Goal: Information Seeking & Learning: Compare options

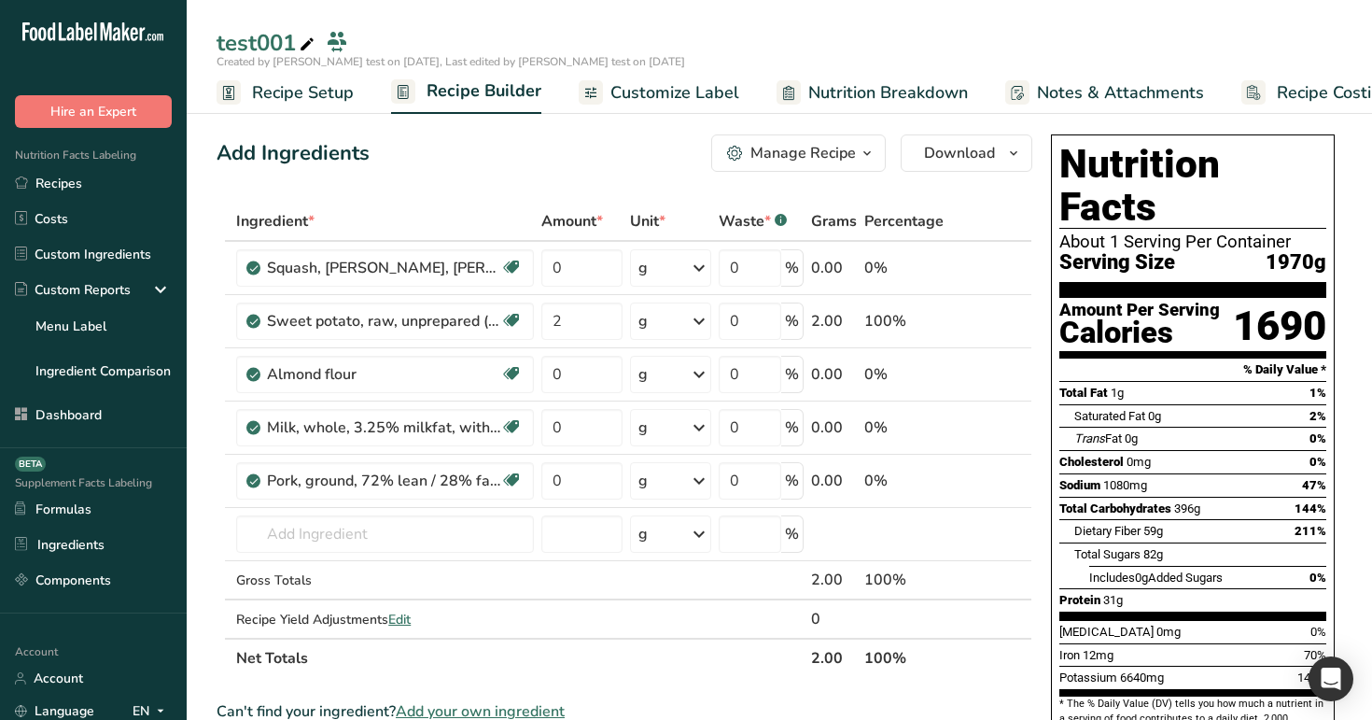
scroll to position [0, 7]
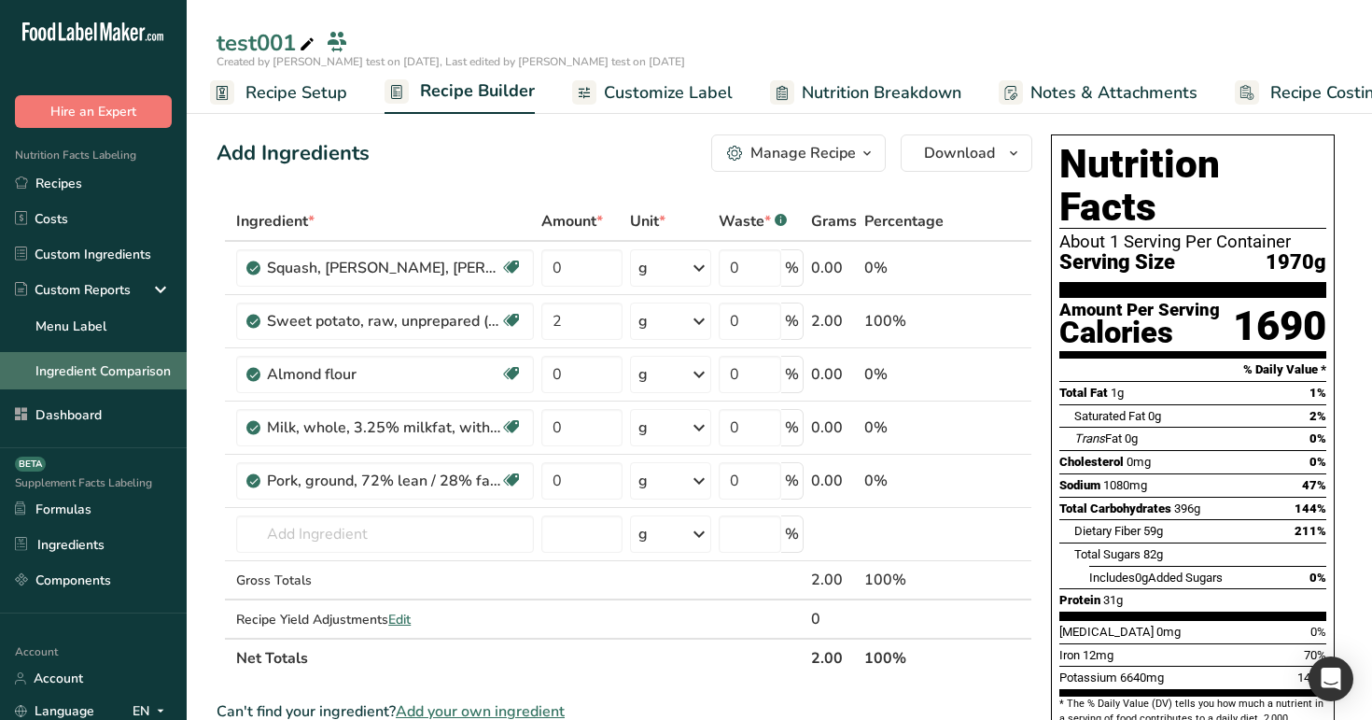
click at [96, 362] on link "Ingredient Comparison" at bounding box center [93, 370] width 187 height 37
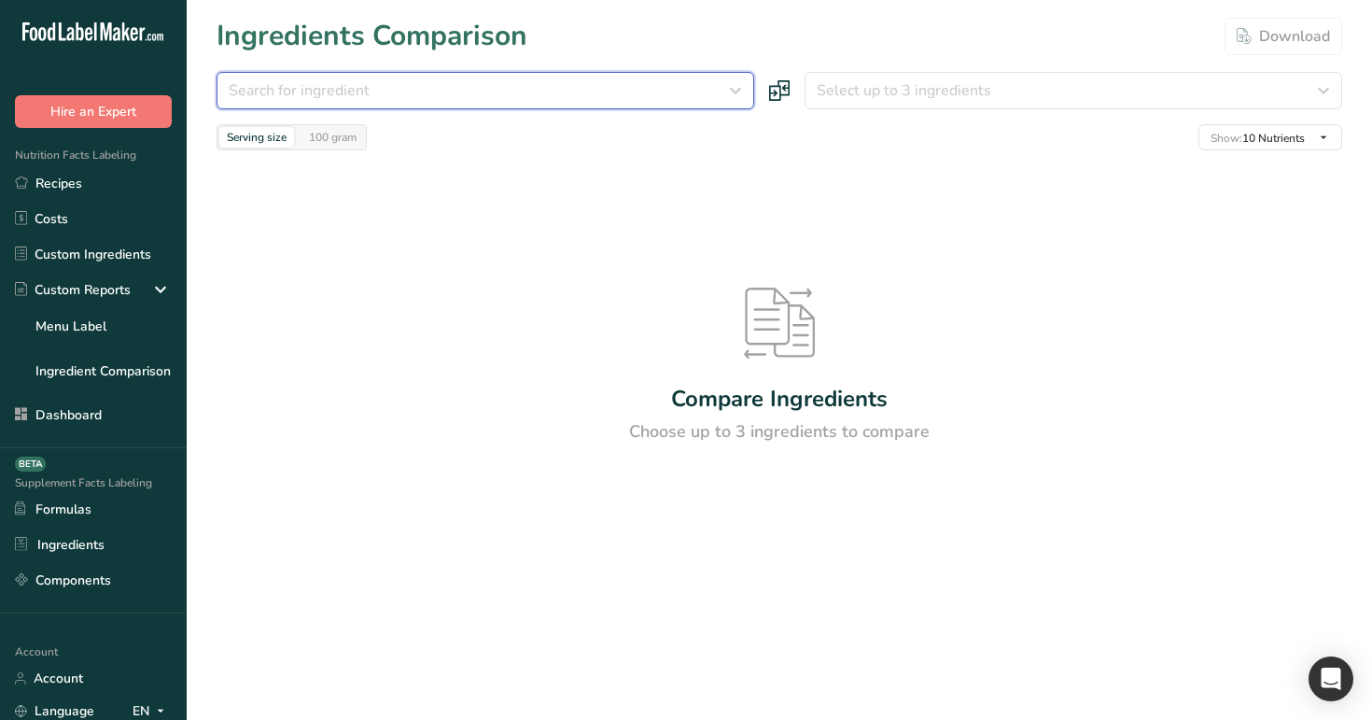
click at [432, 103] on button "Search for ingredient" at bounding box center [486, 90] width 538 height 37
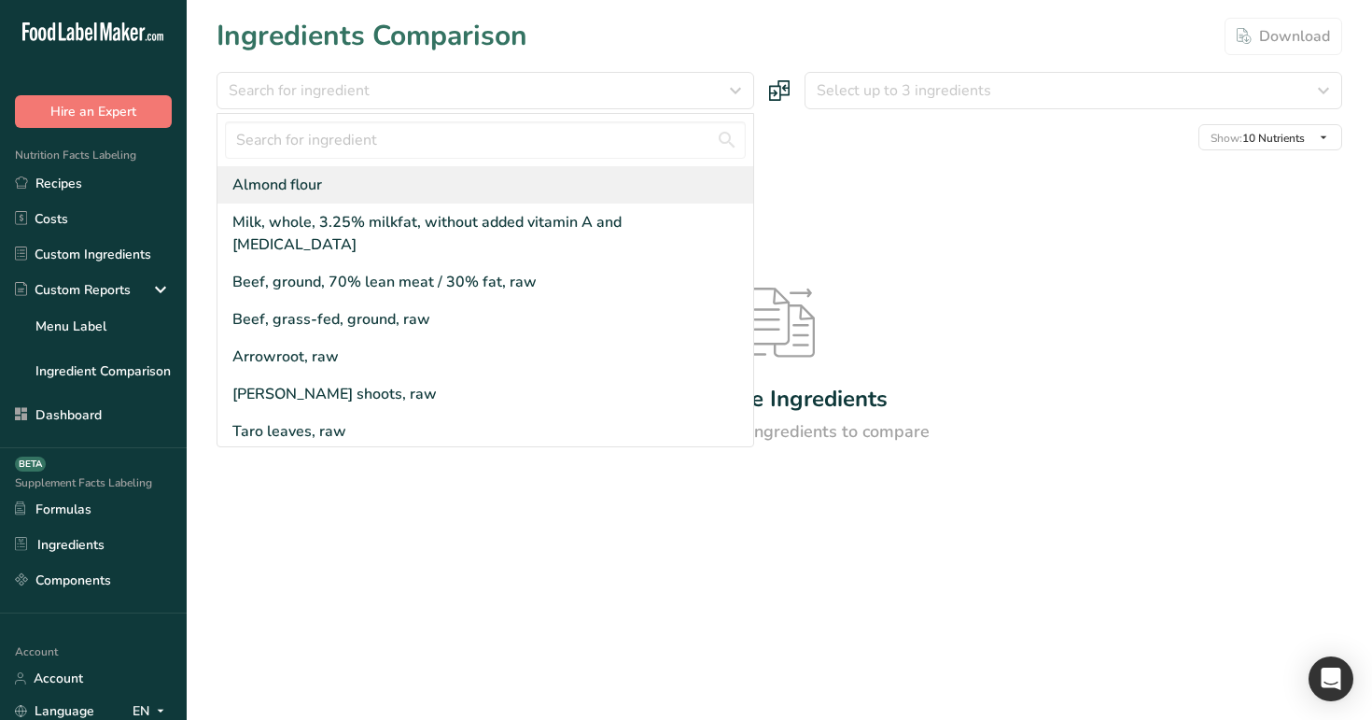
click at [427, 172] on div "Almond flour" at bounding box center [485, 184] width 536 height 37
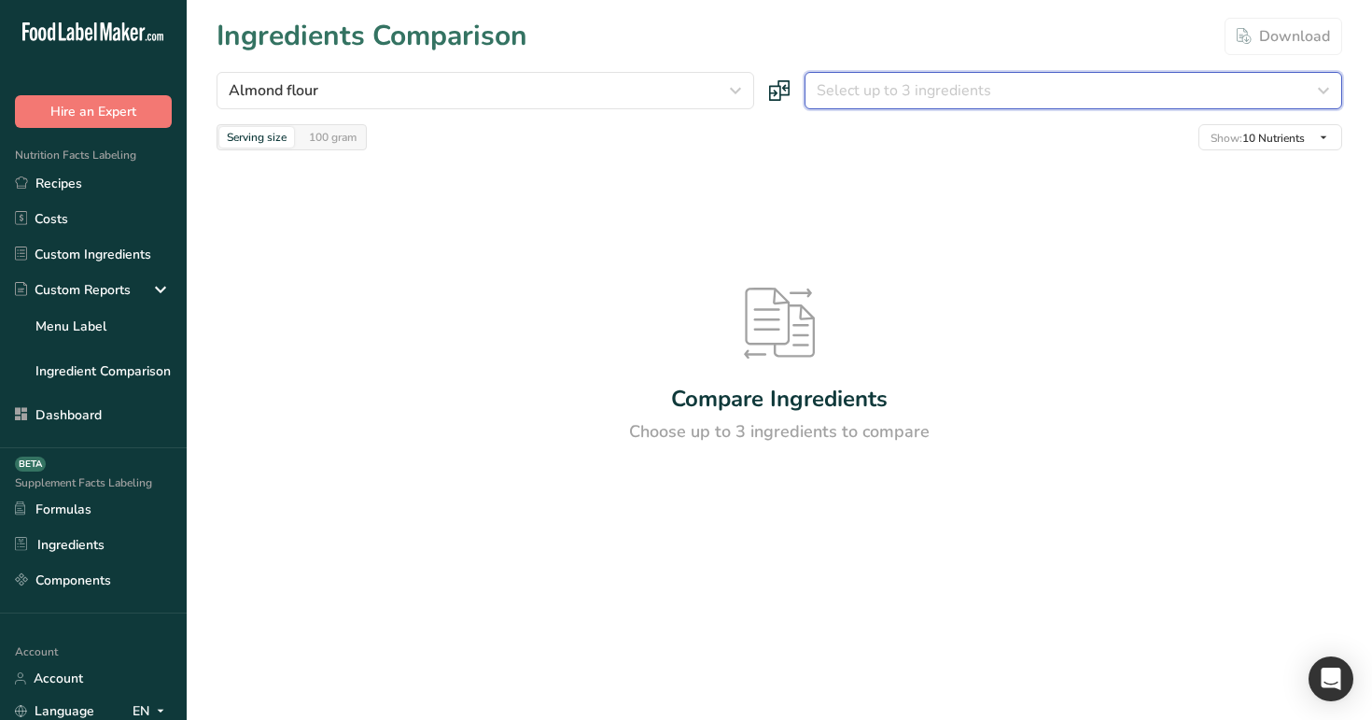
click at [910, 85] on span "Select up to 3 ingredients" at bounding box center [904, 90] width 175 height 22
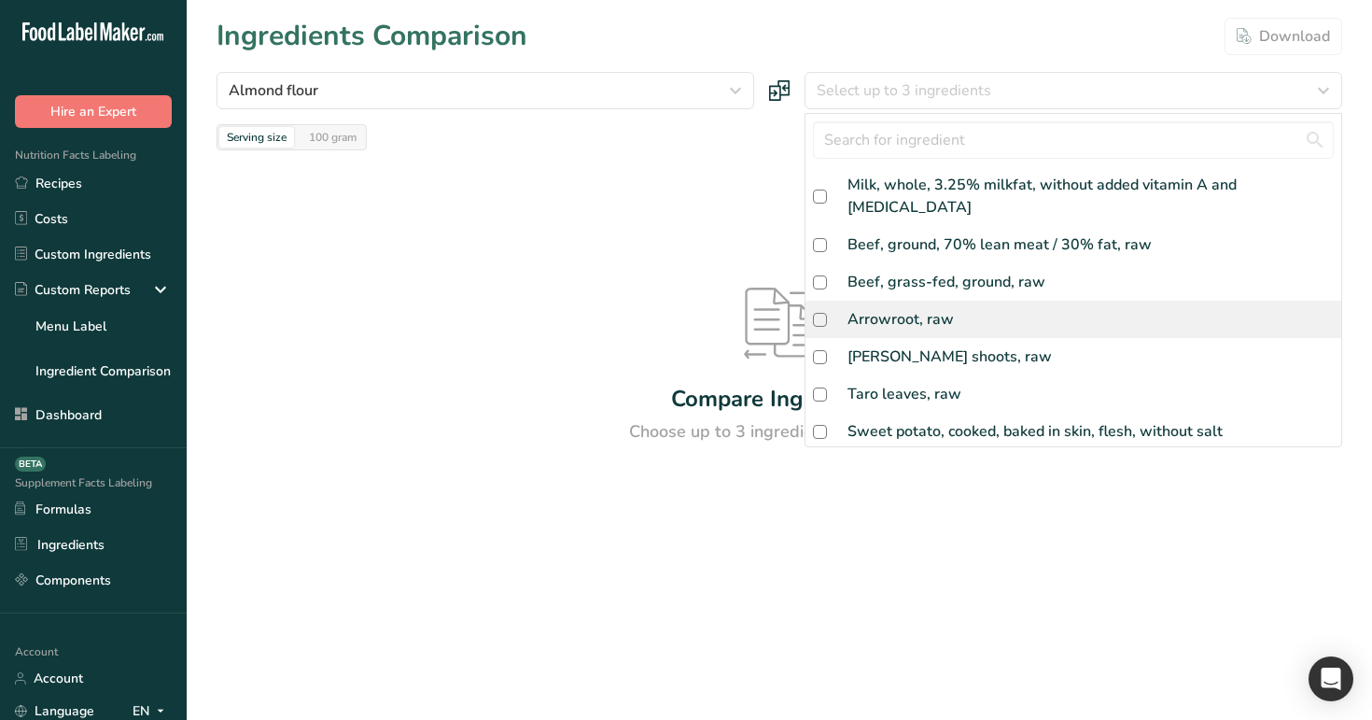
click at [944, 308] on div "Arrowroot, raw" at bounding box center [900, 319] width 106 height 22
checkbox input "true"
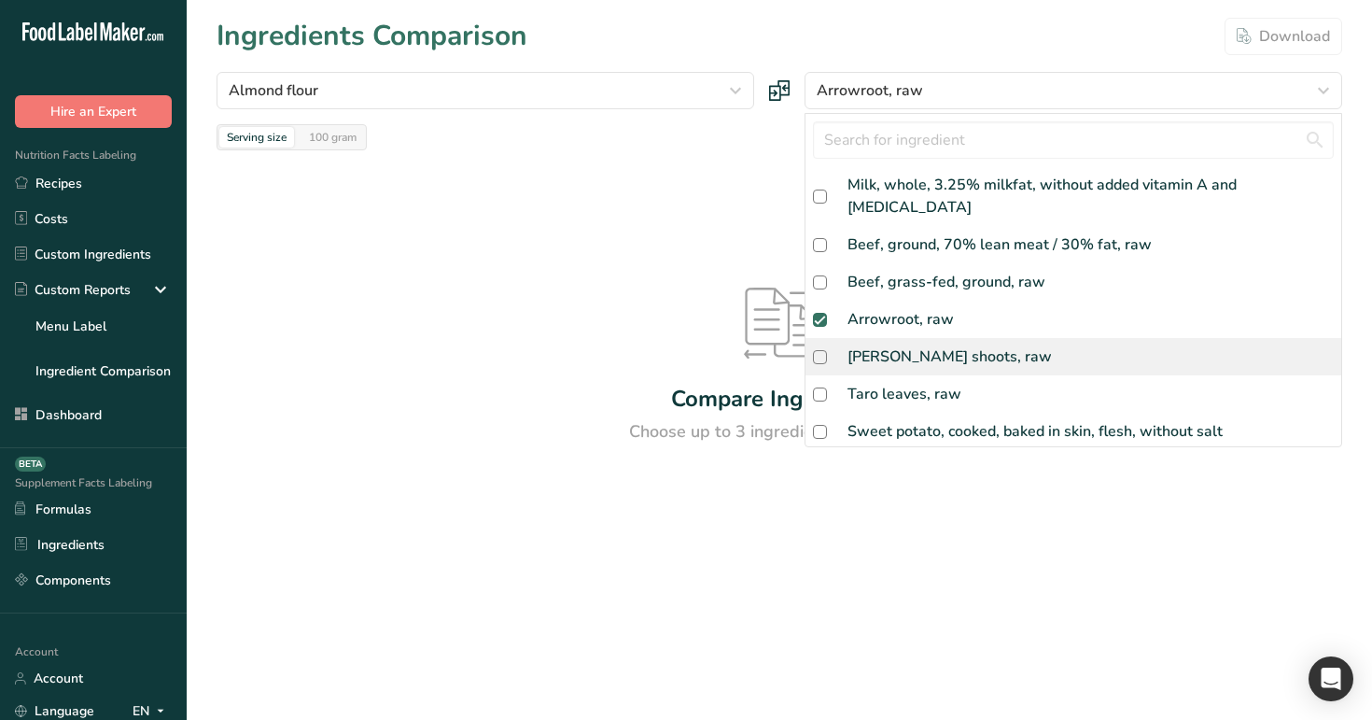
click at [944, 345] on div "[PERSON_NAME] shoots, raw" at bounding box center [949, 356] width 204 height 22
checkbox input "true"
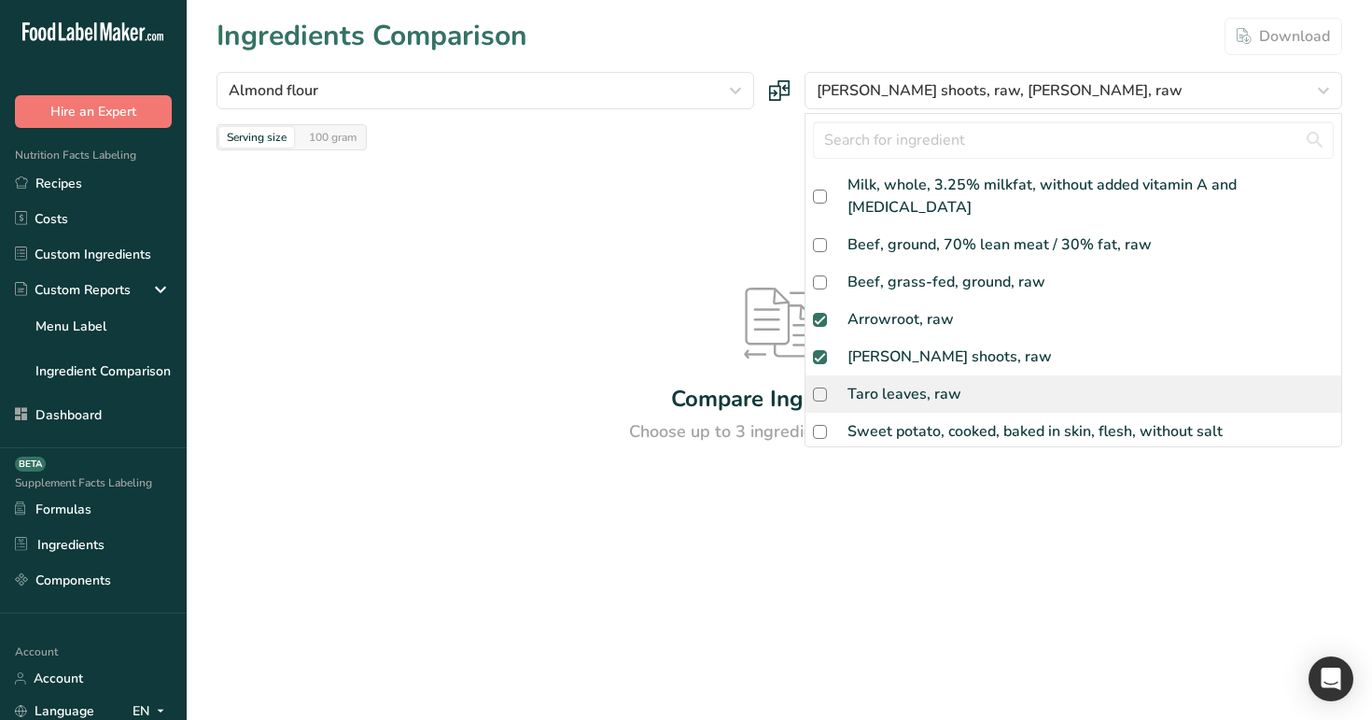
click at [947, 383] on div "Taro leaves, raw" at bounding box center [904, 394] width 114 height 22
checkbox input "true"
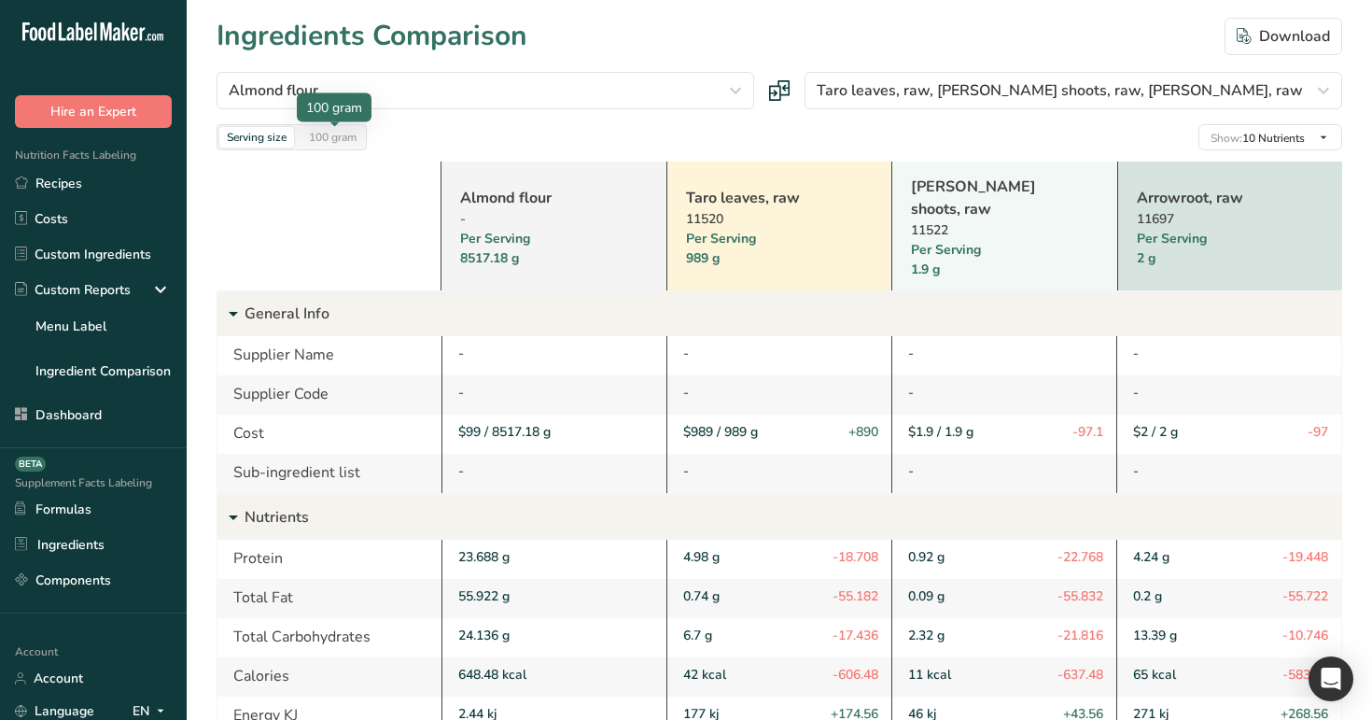
click at [330, 133] on div "100 gram" at bounding box center [332, 137] width 63 height 21
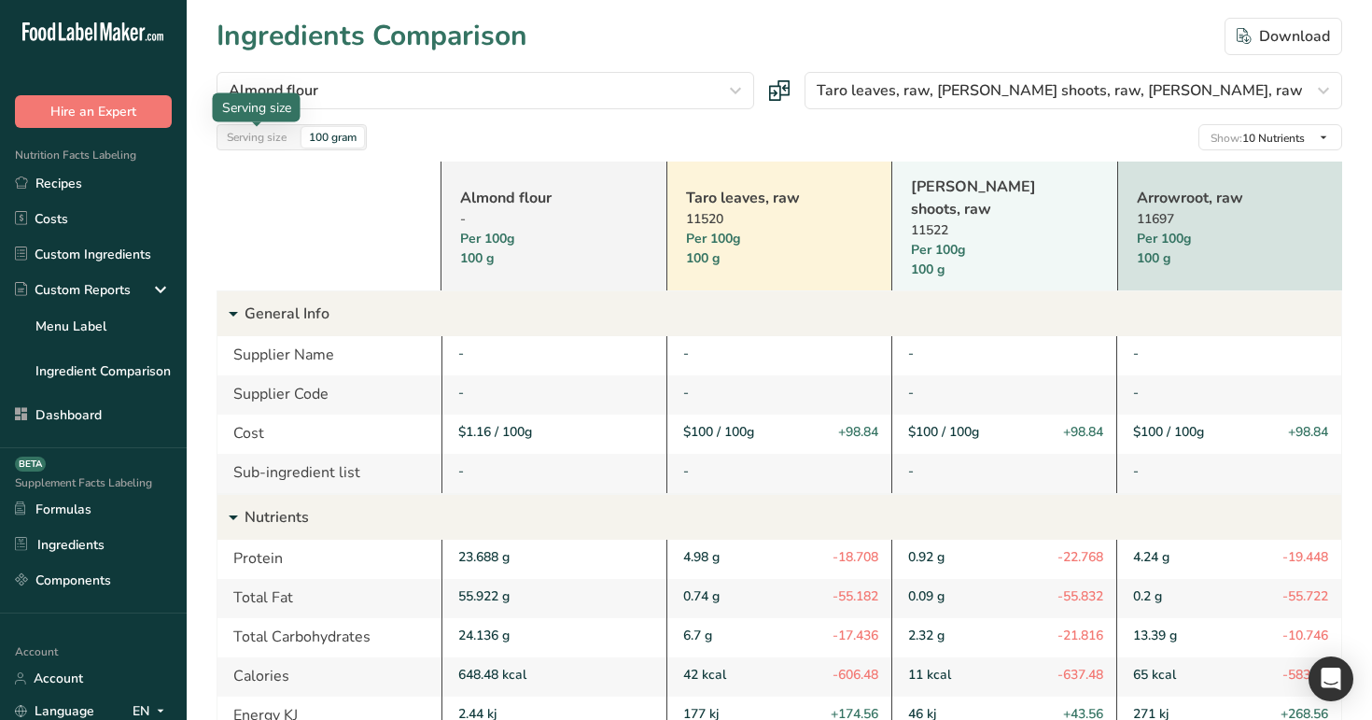
click at [267, 136] on div "Serving size" at bounding box center [256, 137] width 75 height 21
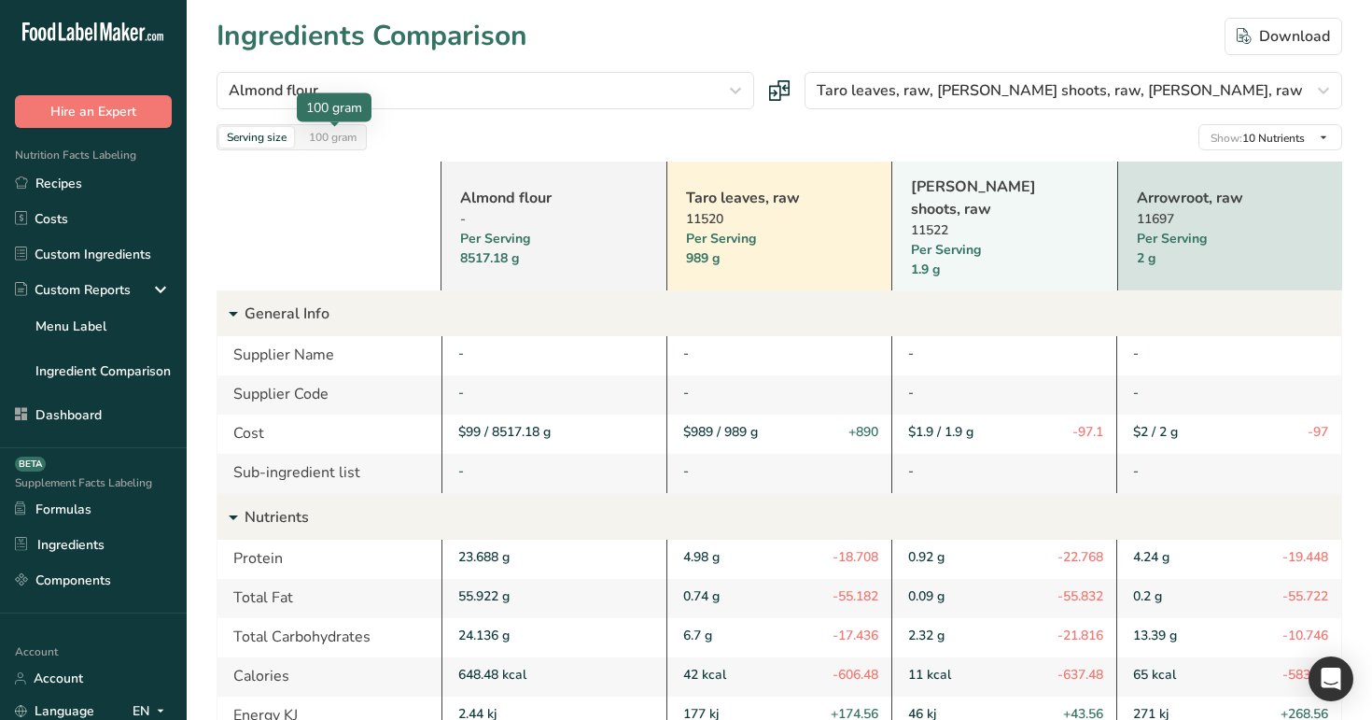
click at [313, 137] on div "100 gram" at bounding box center [332, 137] width 63 height 21
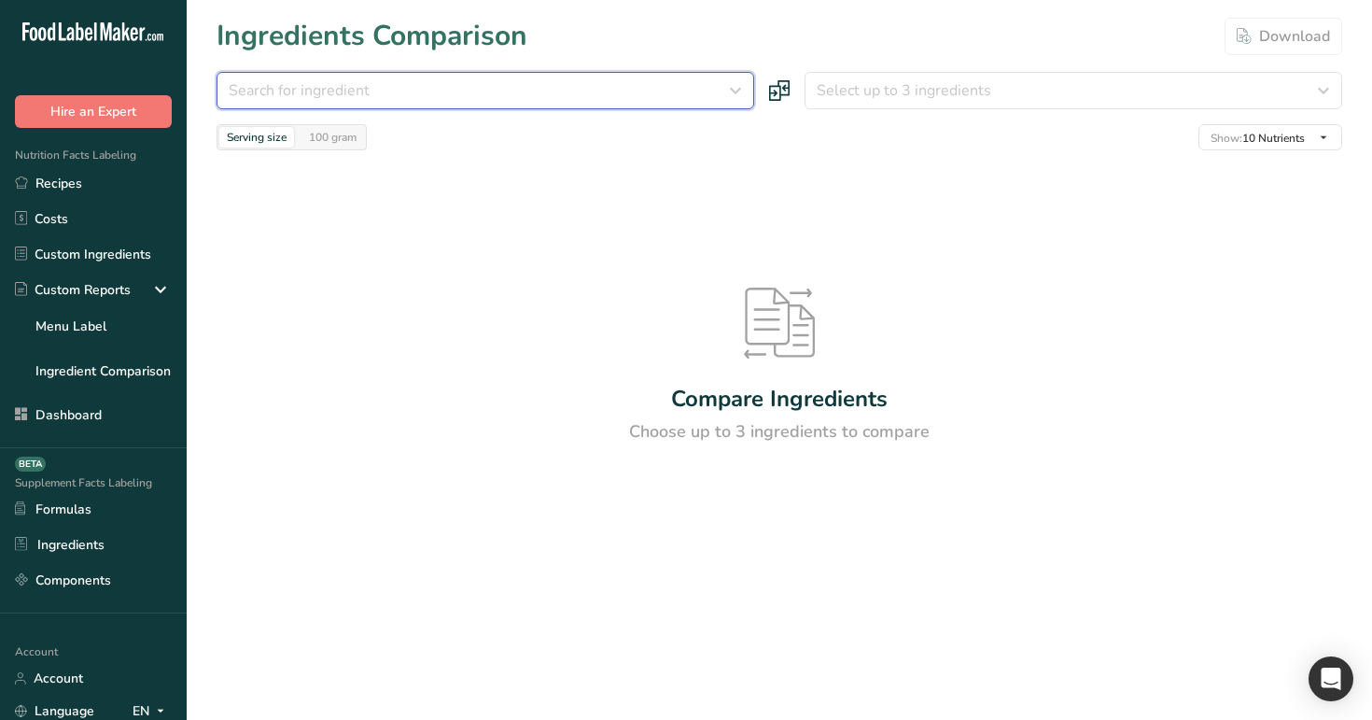
click at [566, 98] on div "Search for ingredient" at bounding box center [480, 90] width 502 height 22
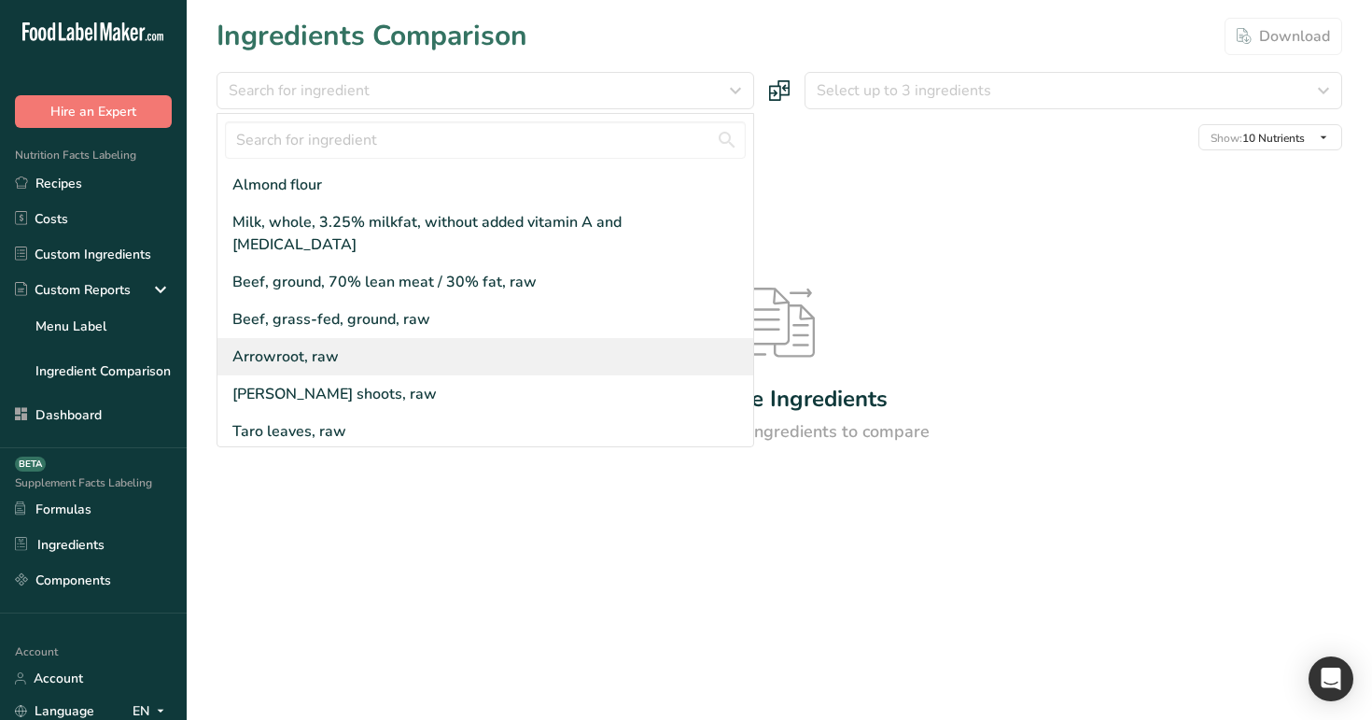
click at [503, 338] on div "Arrowroot, raw" at bounding box center [485, 356] width 536 height 37
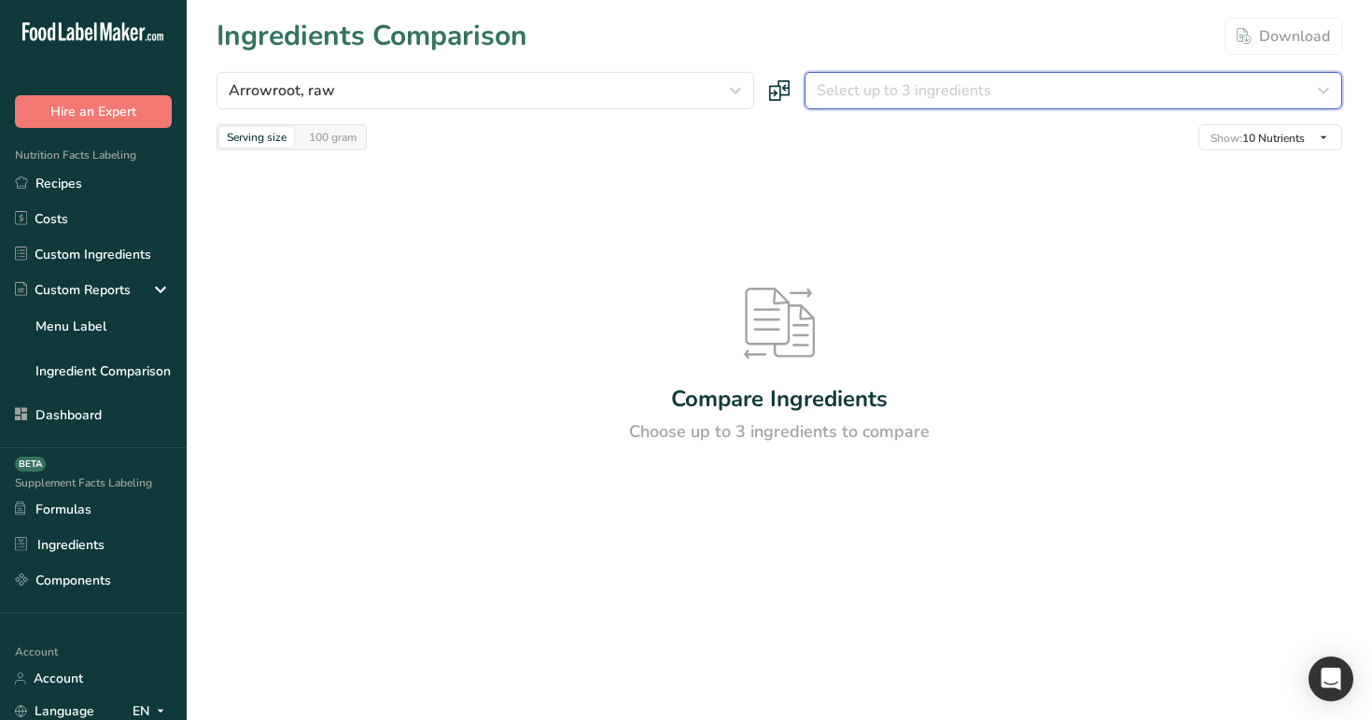
click at [927, 91] on span "Select up to 3 ingredients" at bounding box center [904, 90] width 175 height 22
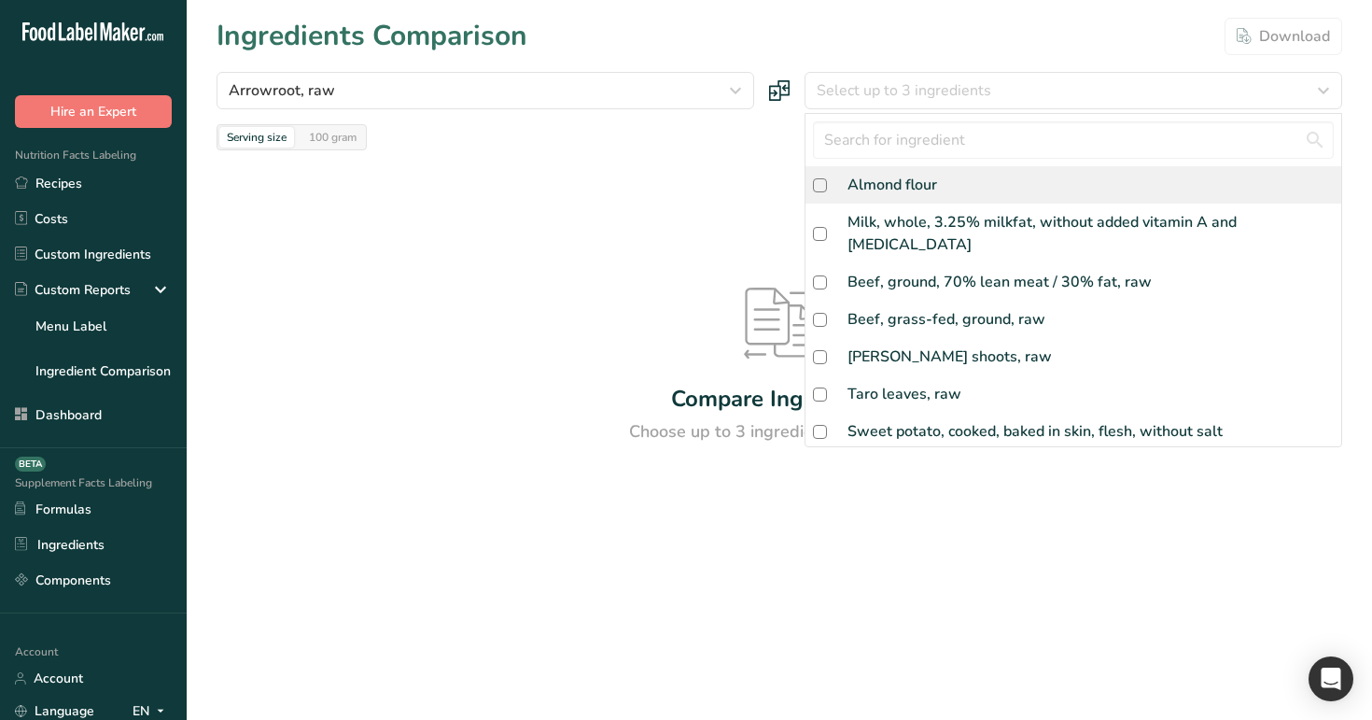
click at [906, 179] on div "Almond flour" at bounding box center [892, 185] width 90 height 22
checkbox input "true"
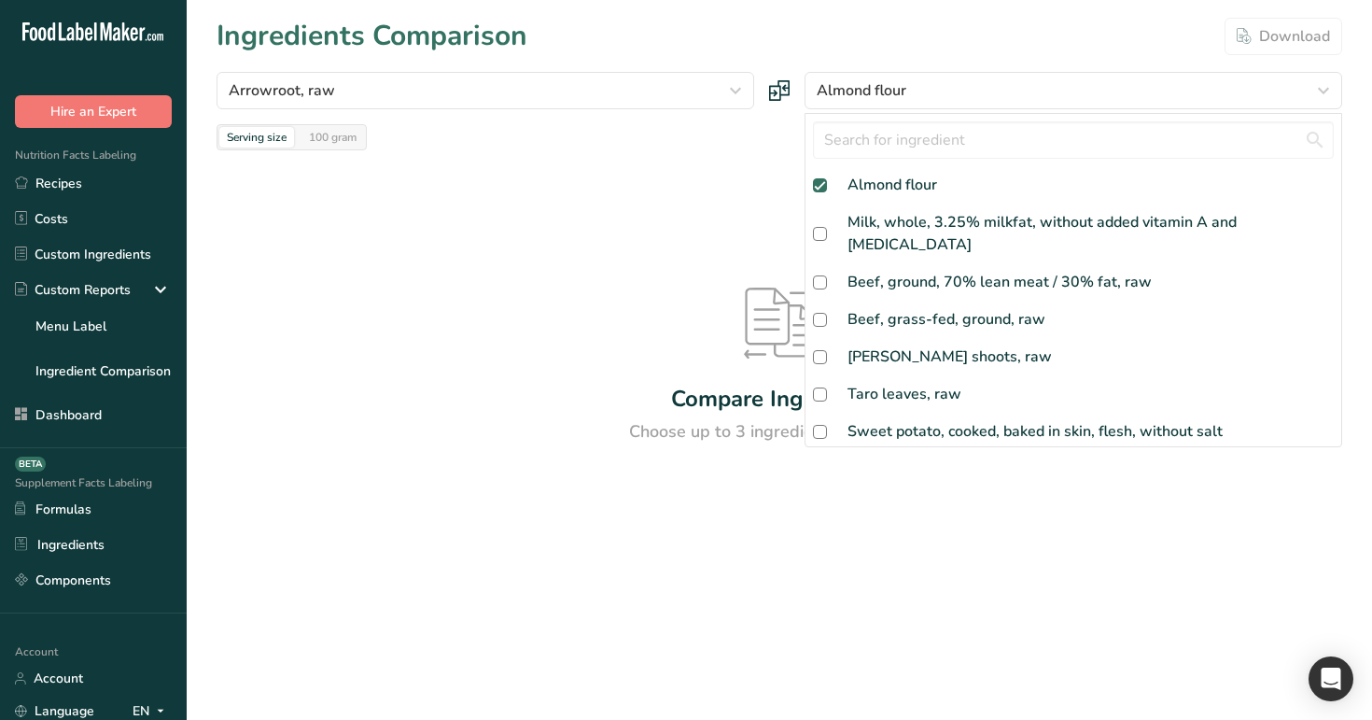
click at [734, 169] on div "Compare Ingredients Choose up to 3 ingredients to compare" at bounding box center [780, 366] width 1126 height 432
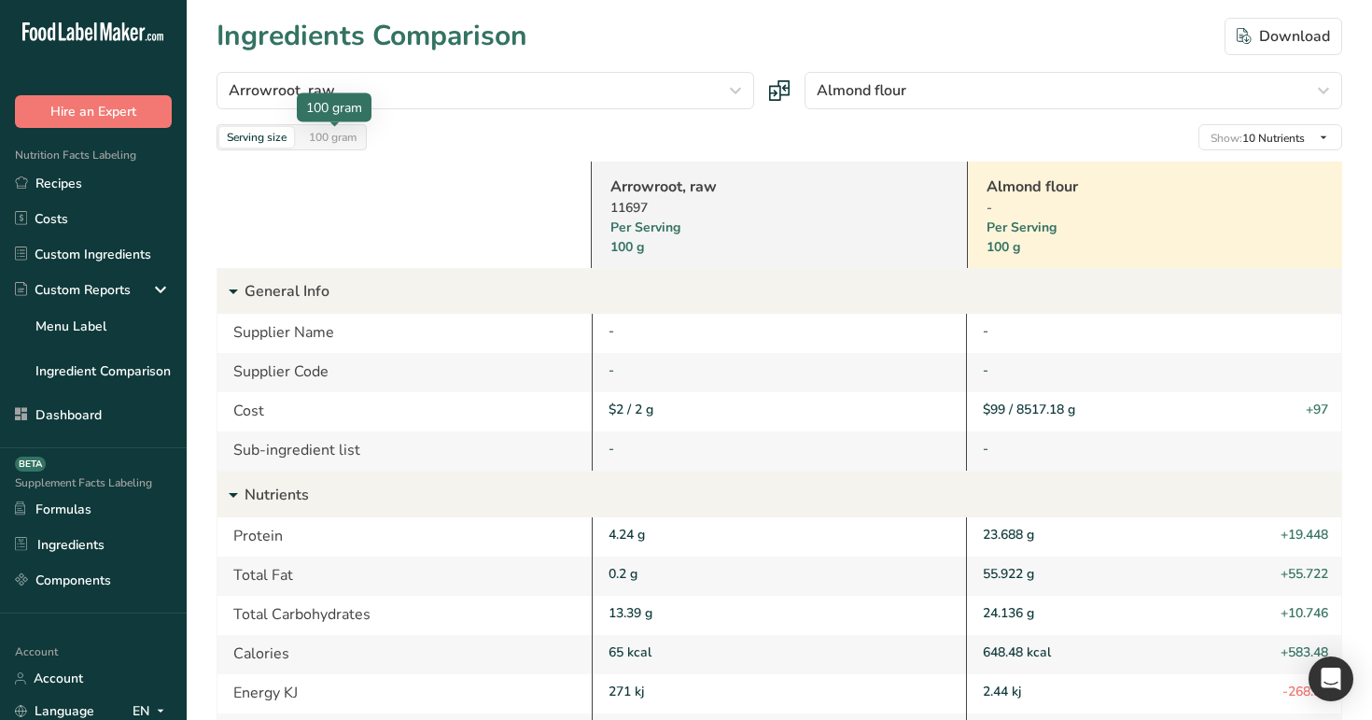
click at [324, 140] on div "100 gram" at bounding box center [332, 137] width 63 height 21
click at [239, 141] on div "Serving size" at bounding box center [256, 137] width 75 height 21
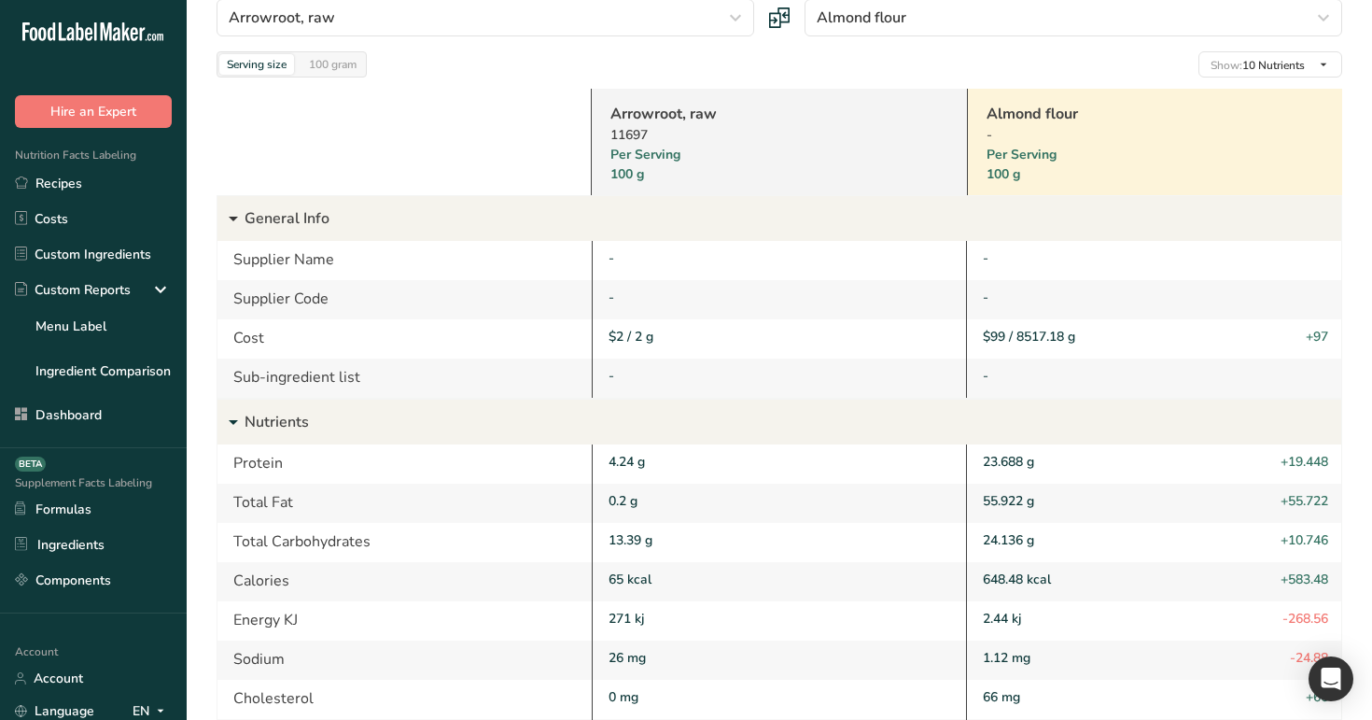
click at [231, 222] on icon at bounding box center [233, 219] width 22 height 34
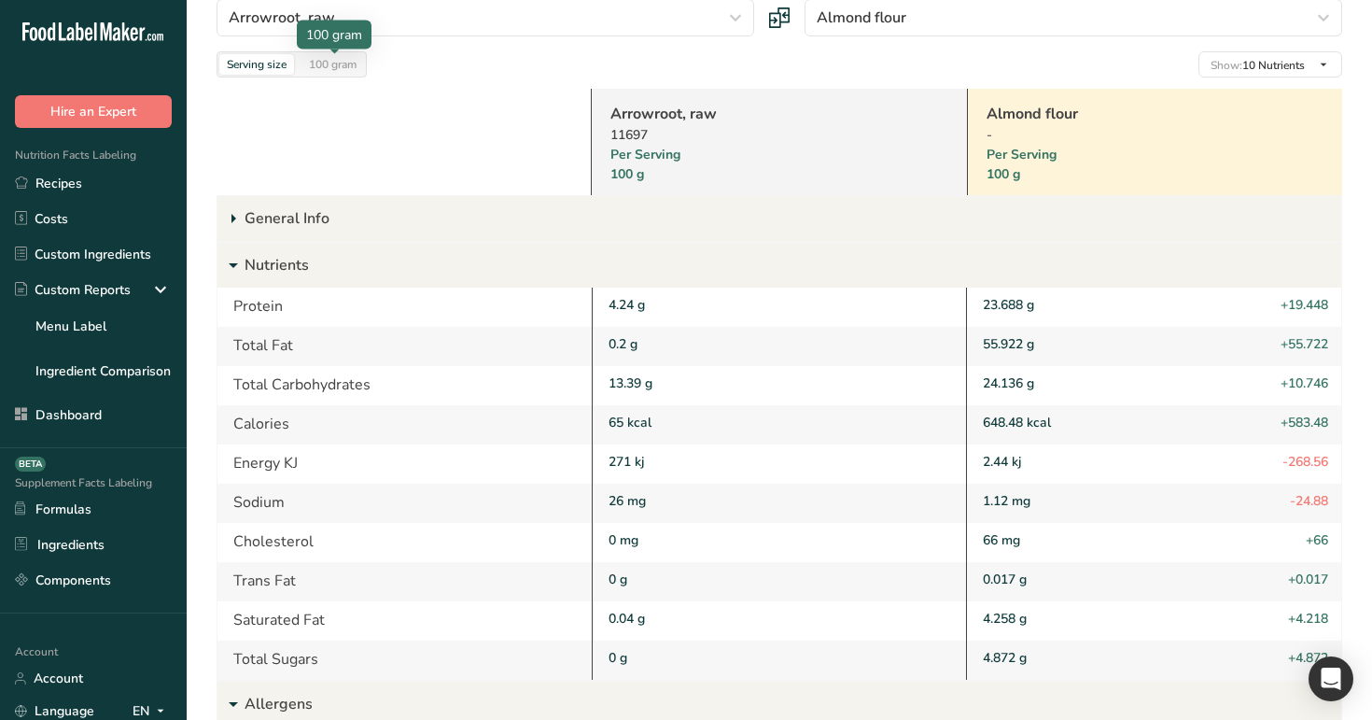
click at [318, 61] on div "100 gram" at bounding box center [332, 64] width 63 height 21
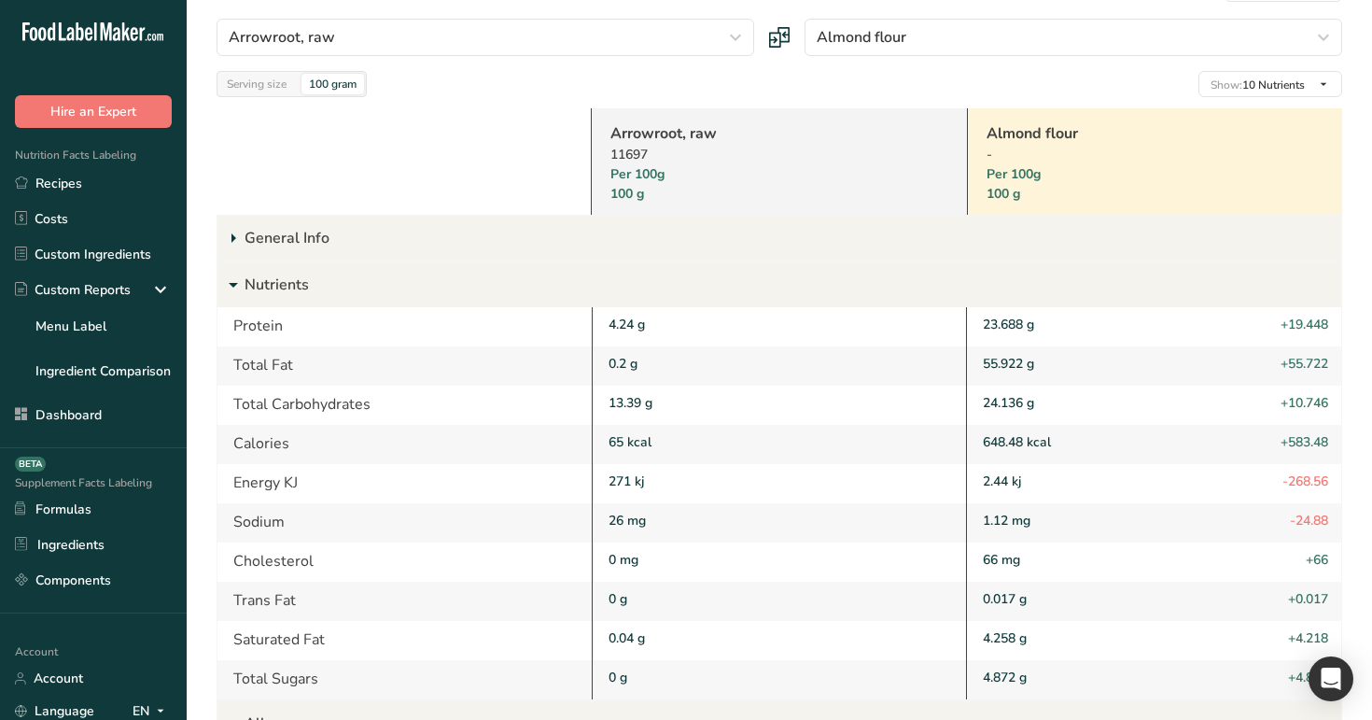
scroll to position [49, 0]
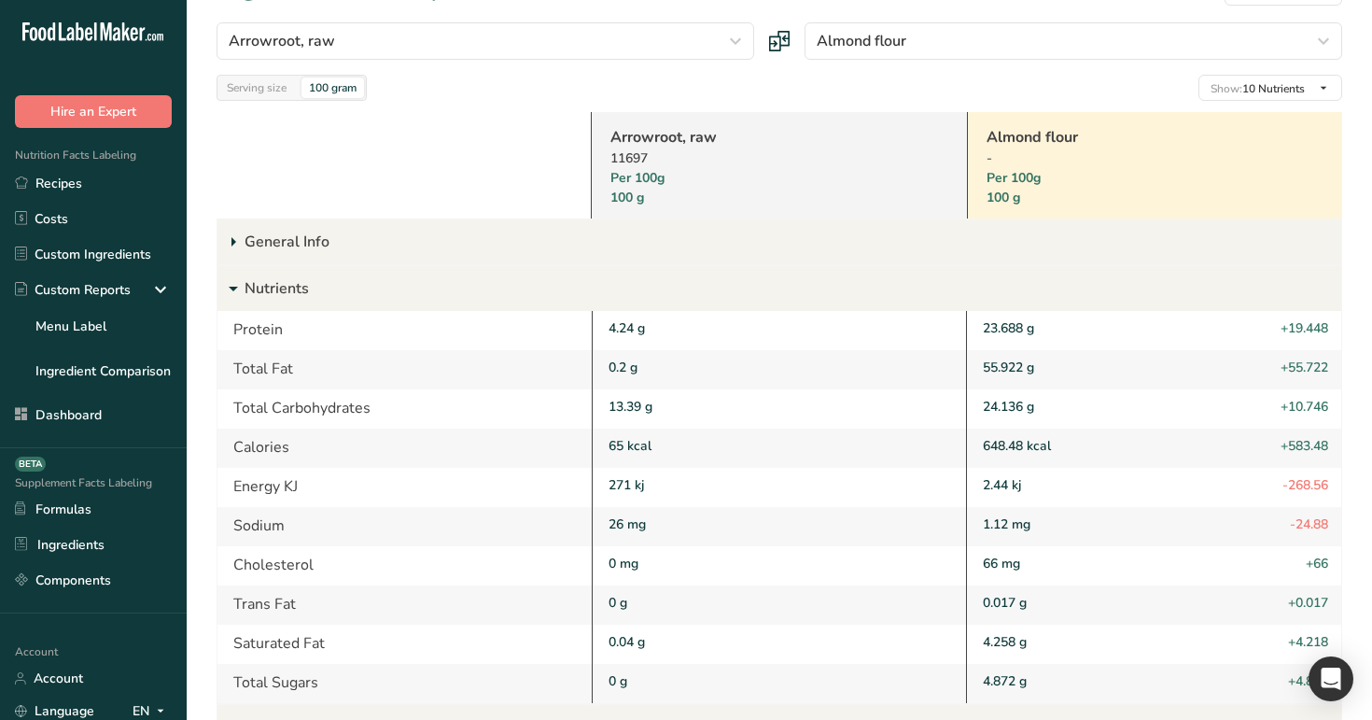
click at [1049, 137] on link "Almond flour" at bounding box center [1130, 137] width 288 height 22
click at [674, 134] on link "Arrowroot, raw" at bounding box center [754, 137] width 288 height 22
click at [255, 85] on div "Serving size" at bounding box center [256, 87] width 75 height 21
click at [762, 72] on div "Arrowroot, raw Milk, whole, 3.25% milkfat, without added vitamin A and vitamin …" at bounding box center [780, 61] width 1126 height 78
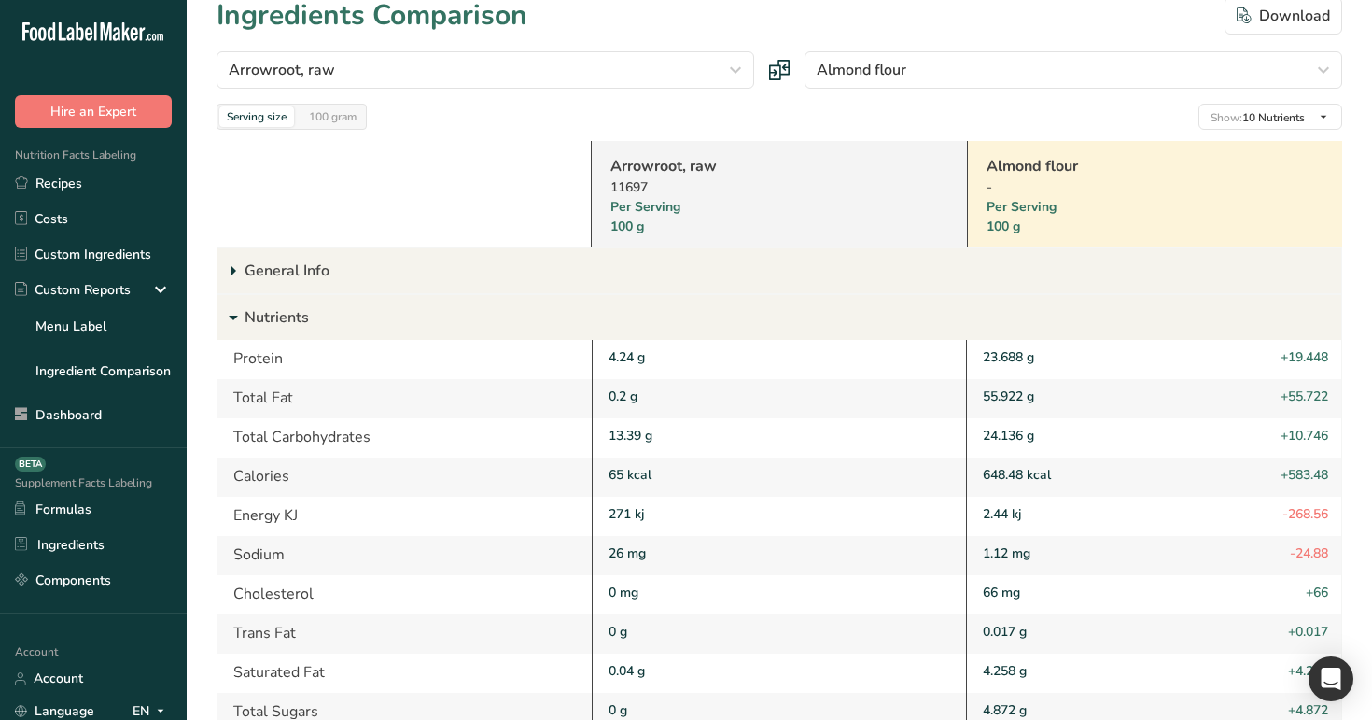
scroll to position [22, 0]
click at [344, 119] on div "100 gram" at bounding box center [332, 115] width 63 height 21
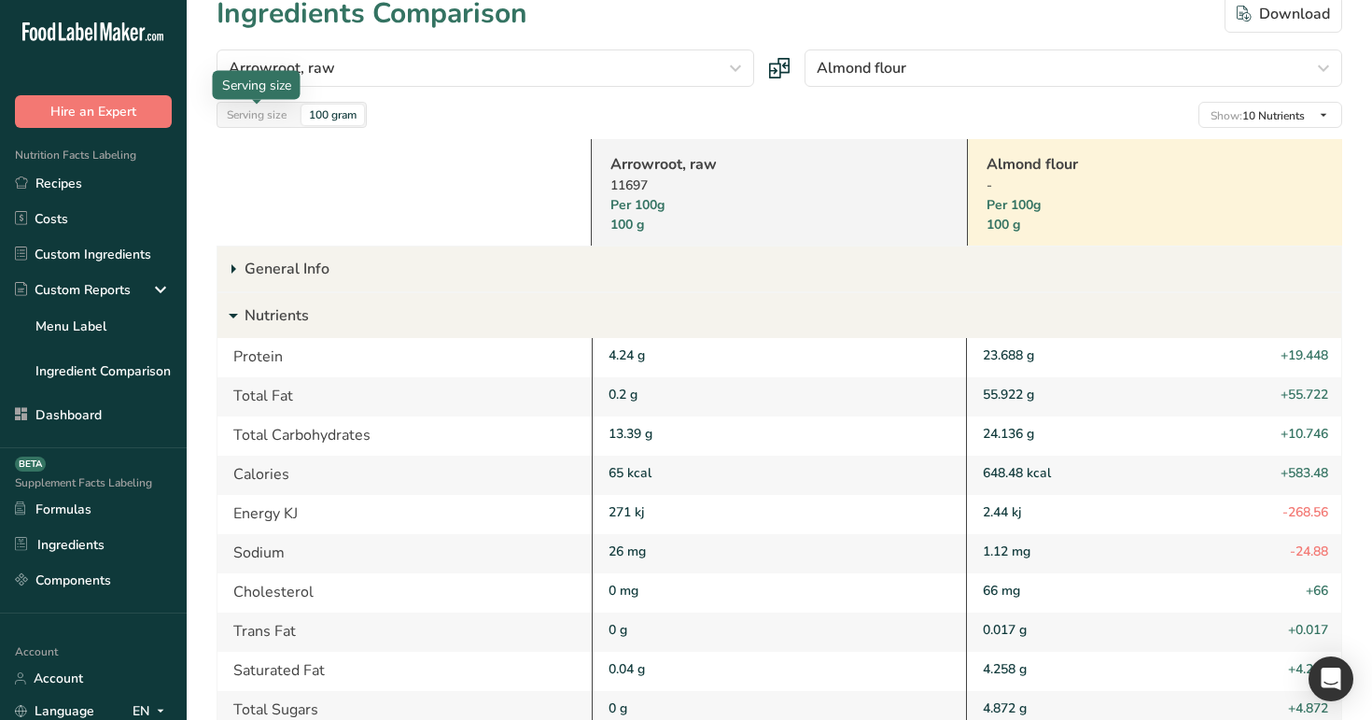
click at [249, 118] on div "Serving size" at bounding box center [256, 115] width 75 height 21
drag, startPoint x: 656, startPoint y: 231, endPoint x: 597, endPoint y: 205, distance: 64.0
click at [597, 205] on div "Arrowroot, raw 11697 Per Serving 100 g" at bounding box center [778, 192] width 375 height 106
click at [1026, 160] on link "Almond flour" at bounding box center [1130, 164] width 288 height 22
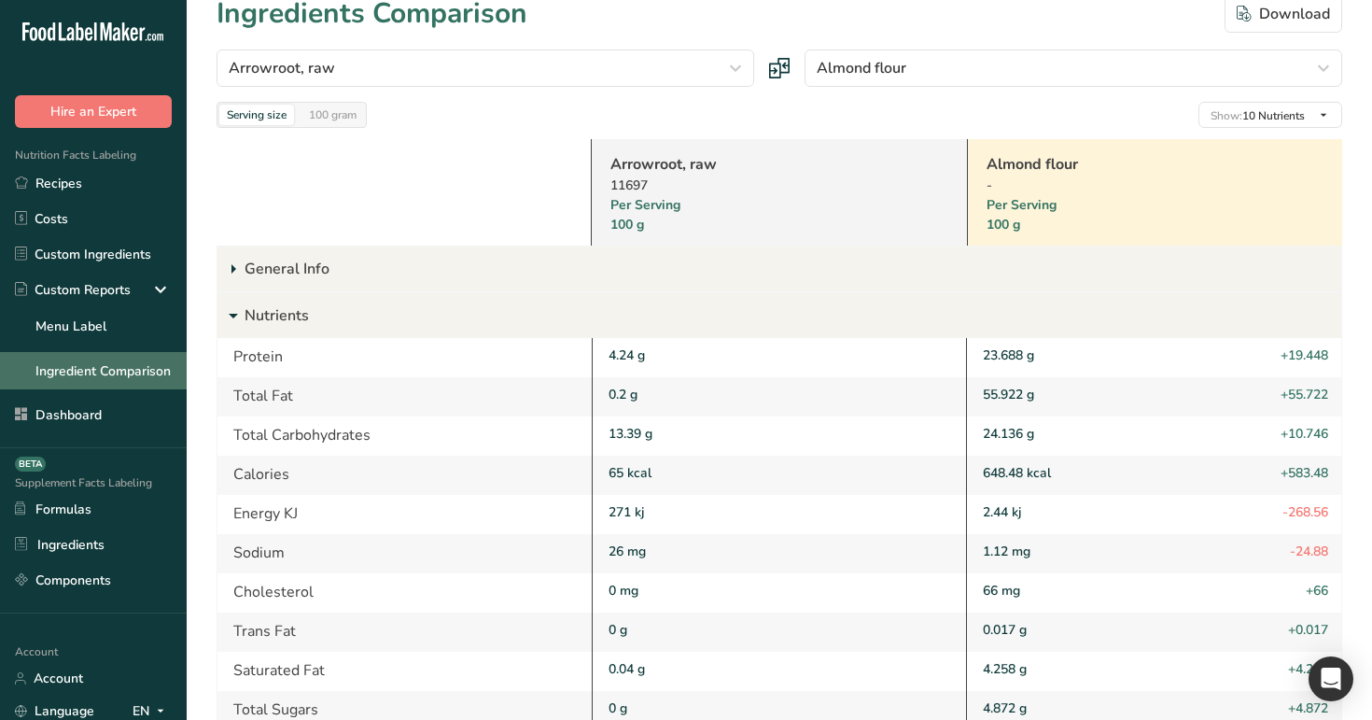
click at [118, 355] on link "Ingredient Comparison" at bounding box center [93, 370] width 187 height 37
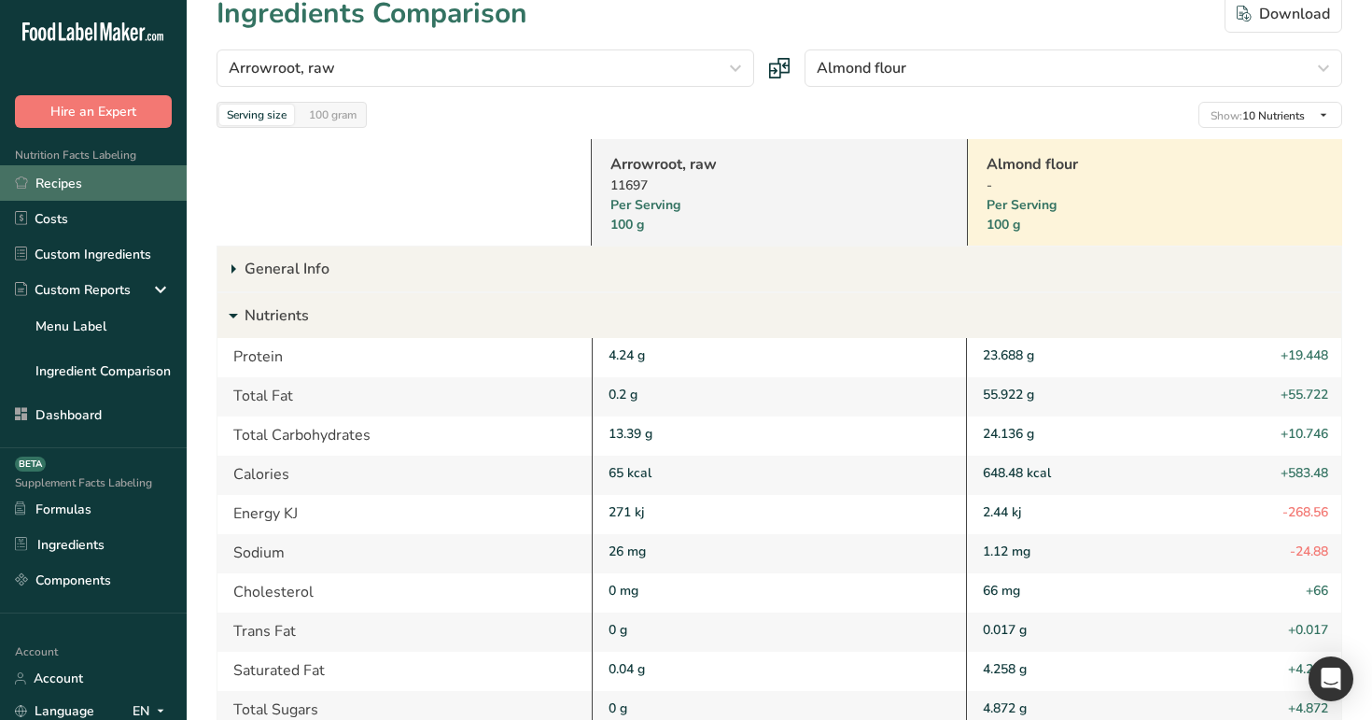
click at [121, 172] on link "Recipes" at bounding box center [93, 182] width 187 height 35
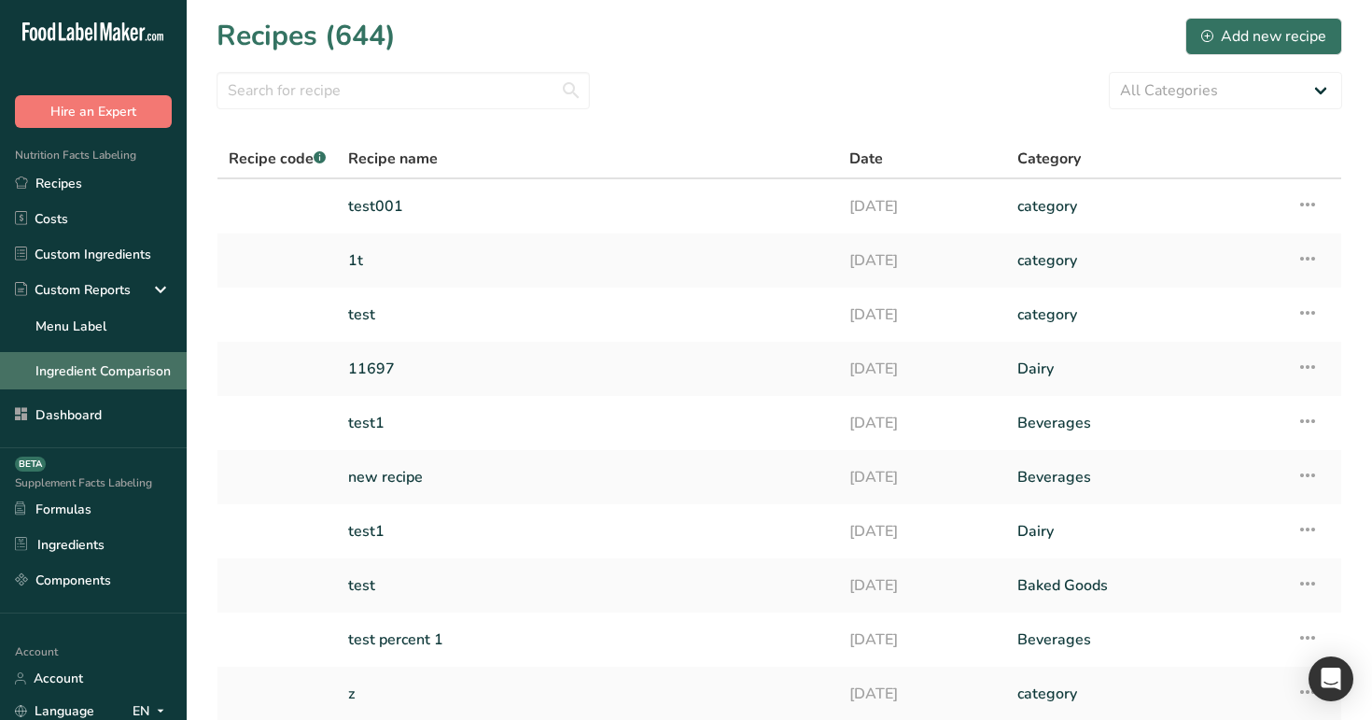
click at [133, 381] on link "Ingredient Comparison" at bounding box center [93, 370] width 187 height 37
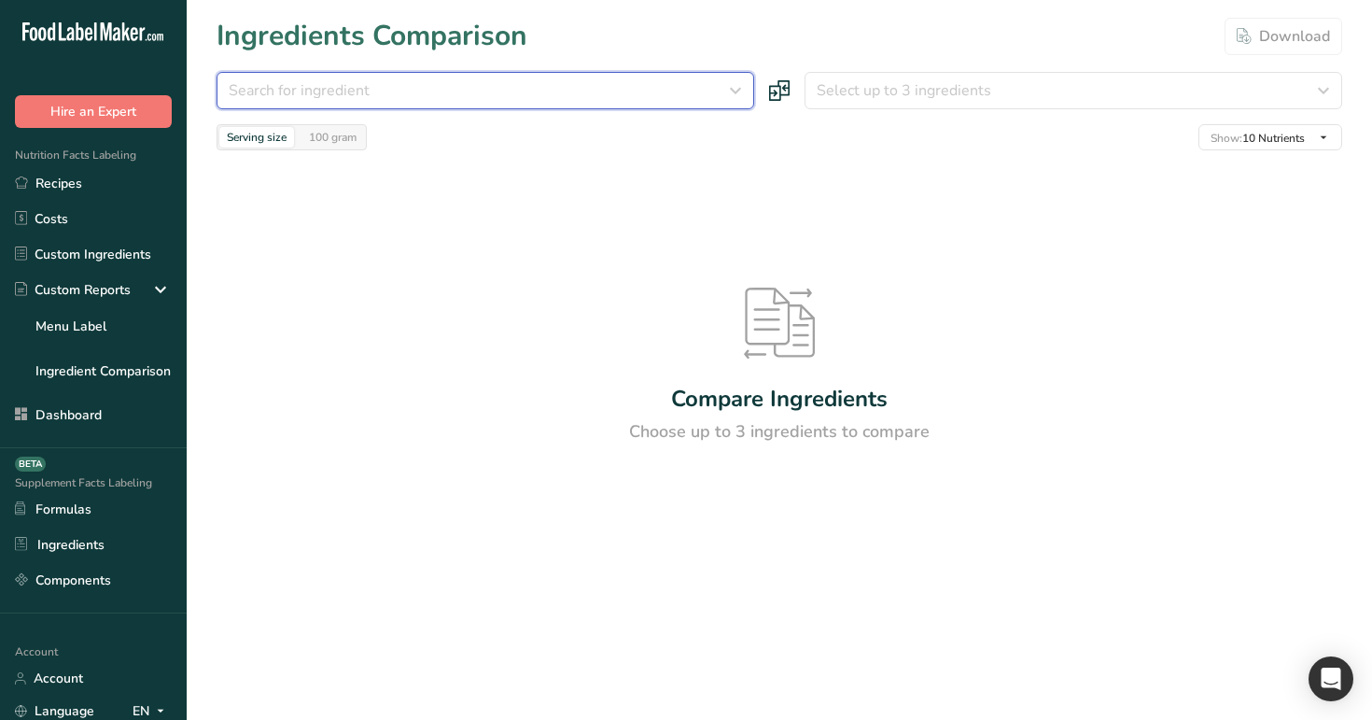
click at [695, 88] on div "Search for ingredient" at bounding box center [480, 90] width 502 height 22
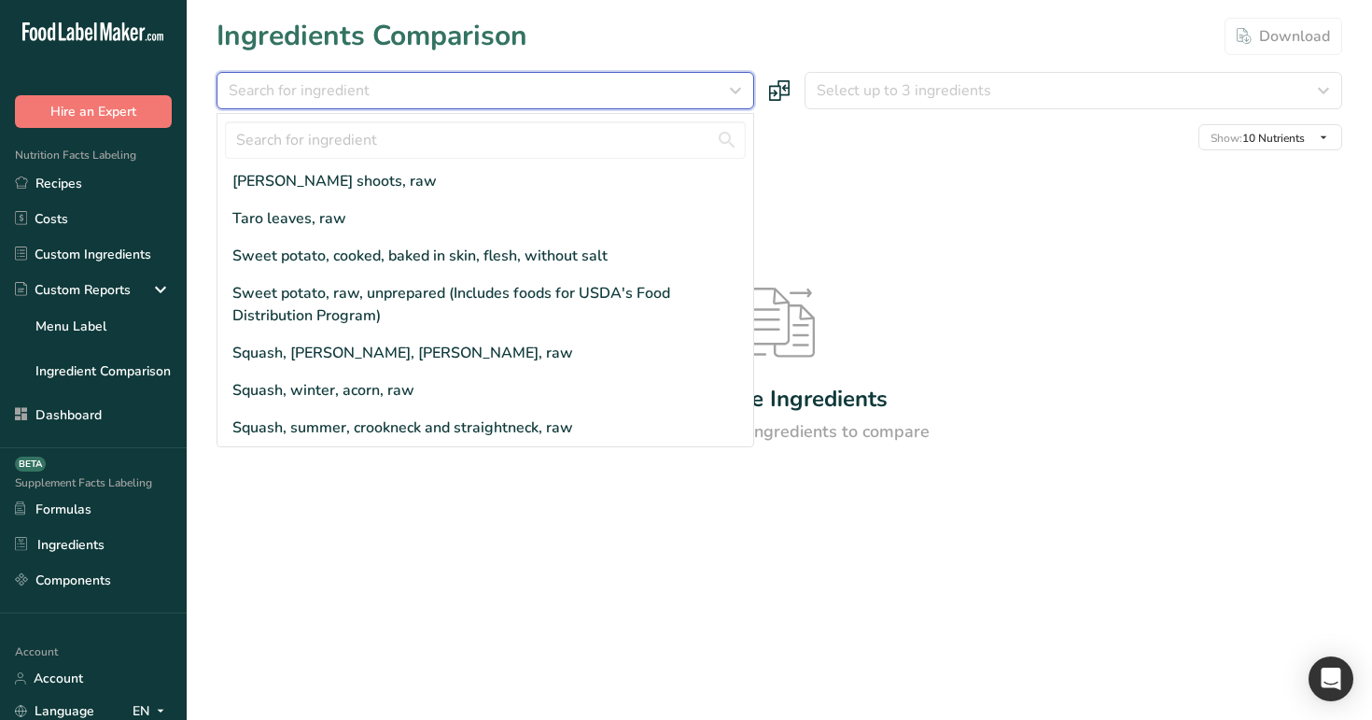
scroll to position [219, 0]
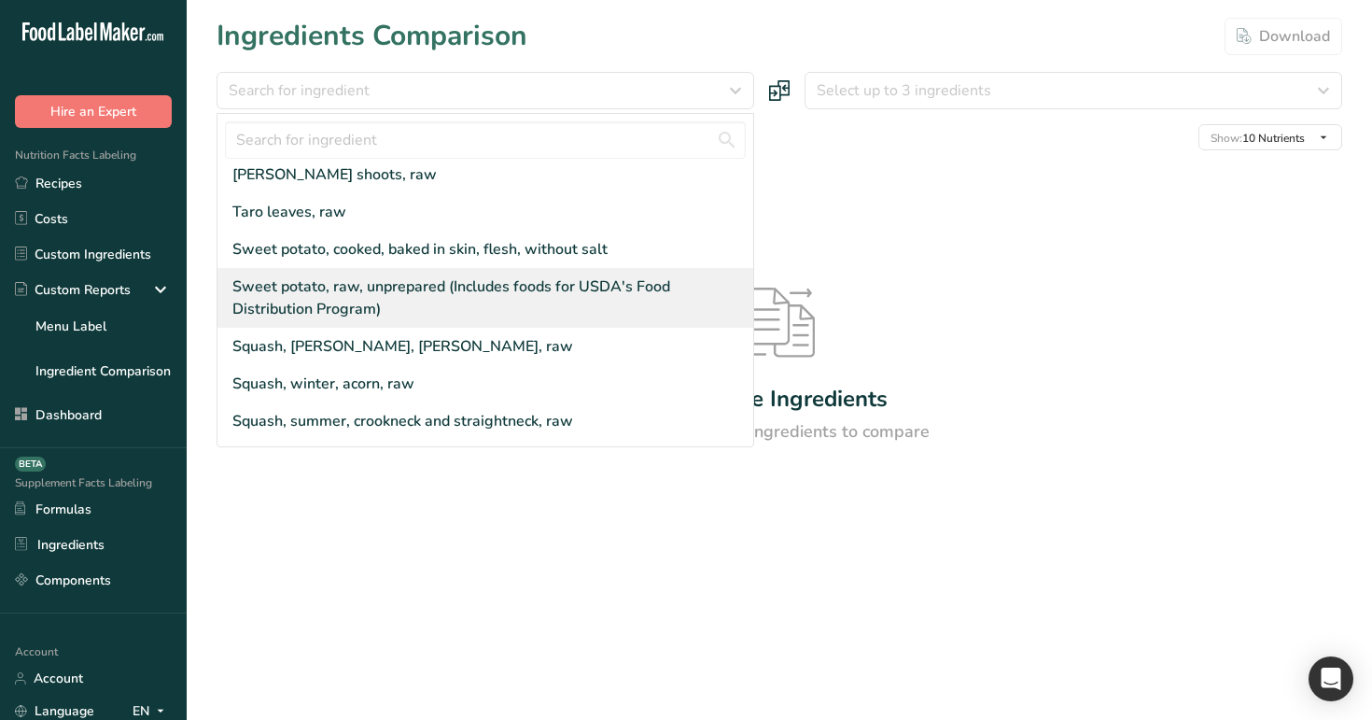
click at [510, 275] on div "Sweet potato, raw, unprepared (Includes foods for USDA's Food Distribution Prog…" at bounding box center [488, 297] width 513 height 45
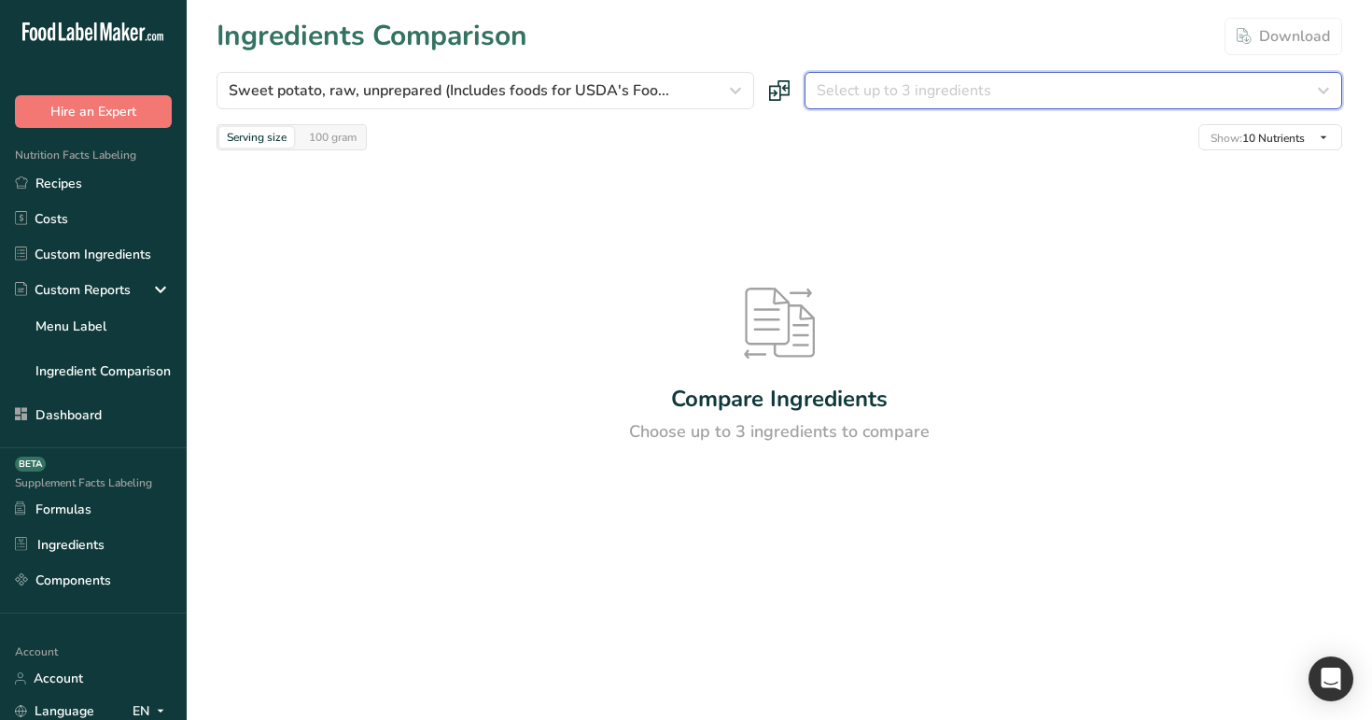
click at [989, 88] on div "Select up to 3 ingredients" at bounding box center [1068, 90] width 502 height 22
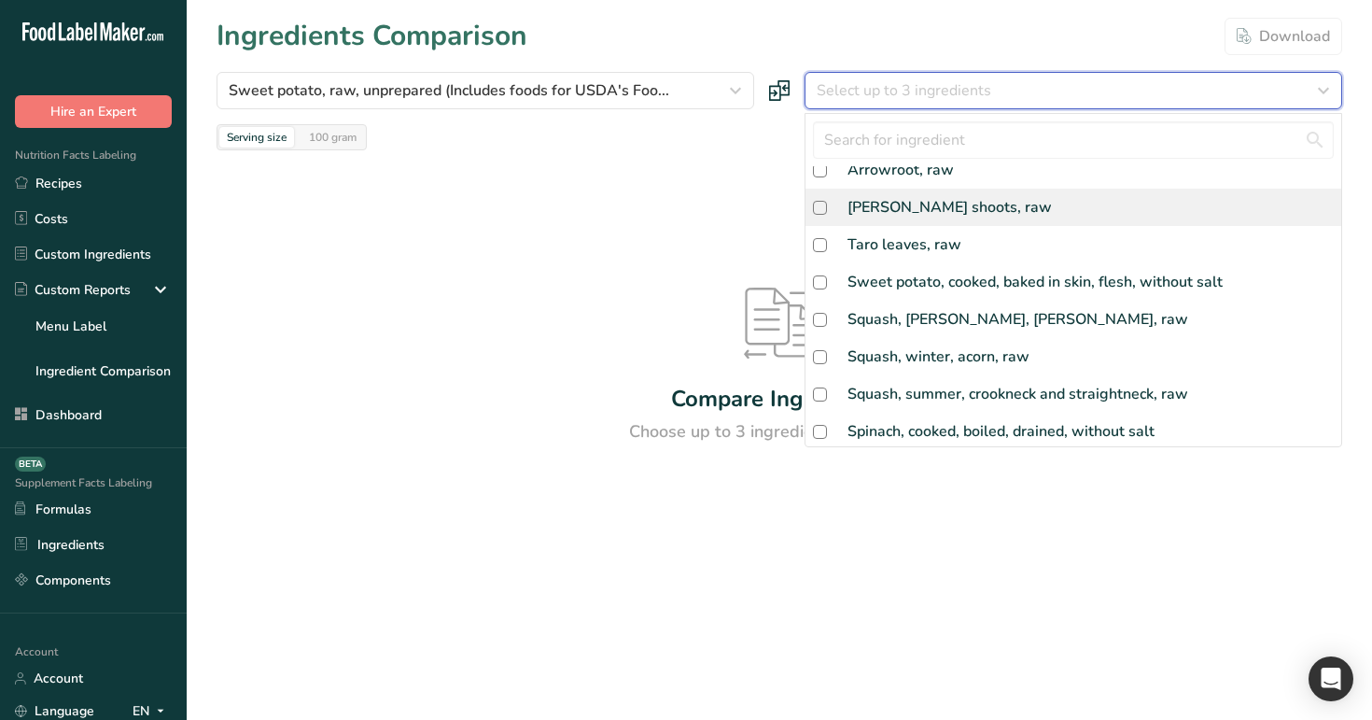
scroll to position [249, 0]
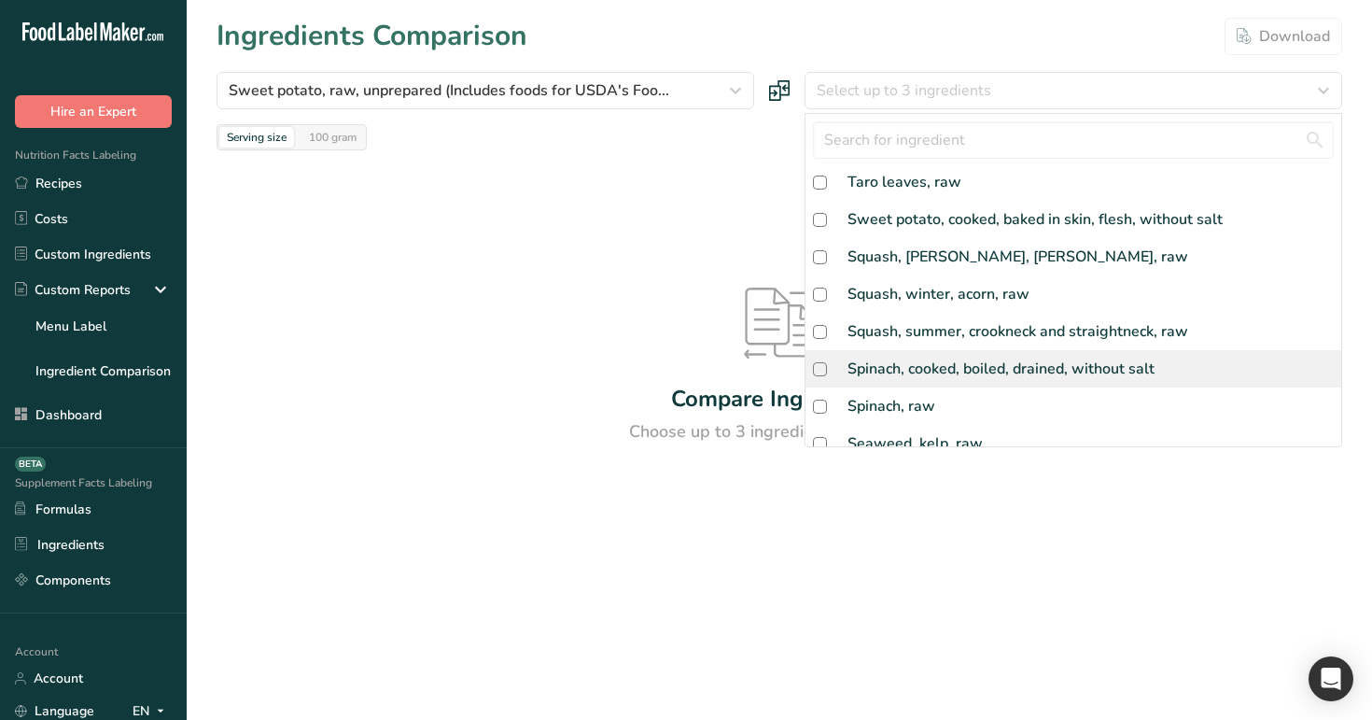
click at [966, 357] on div "Spinach, cooked, boiled, drained, without salt" at bounding box center [1000, 368] width 307 height 22
checkbox input "true"
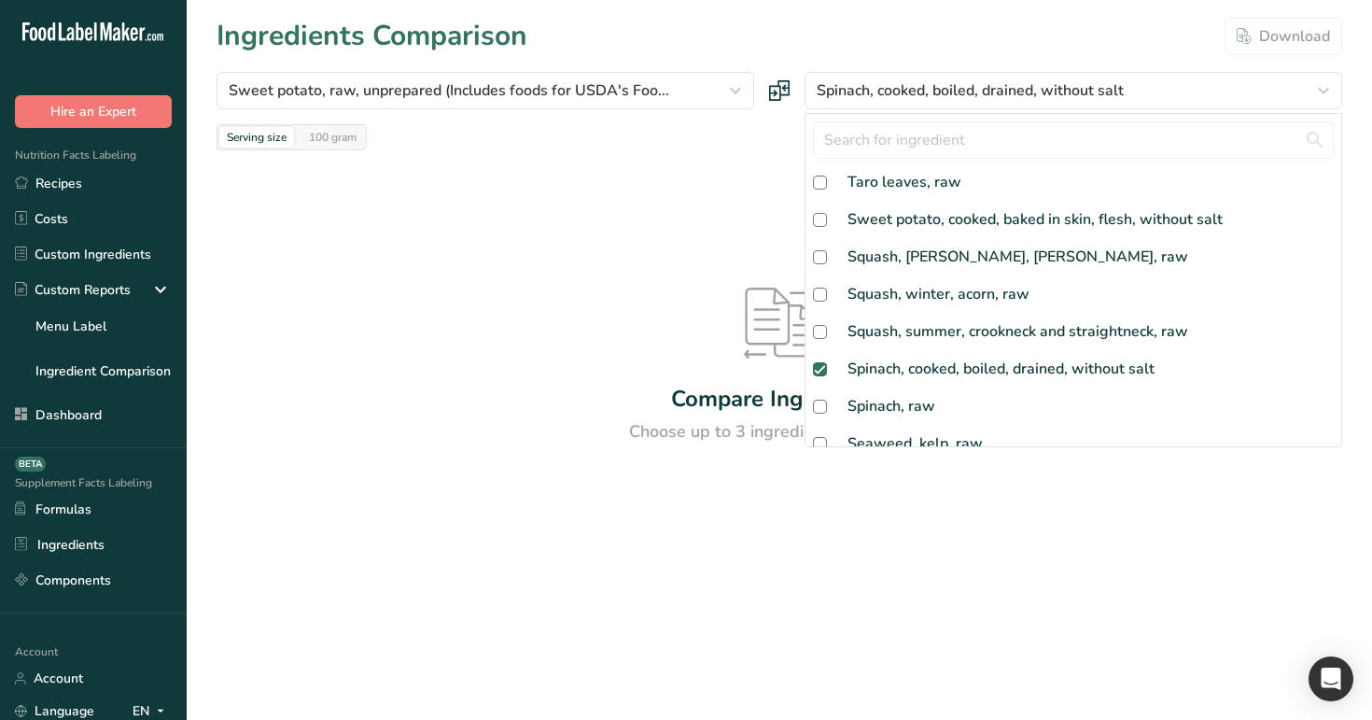
click at [750, 182] on div "Compare Ingredients Choose up to 3 ingredients to compare" at bounding box center [780, 366] width 1126 height 432
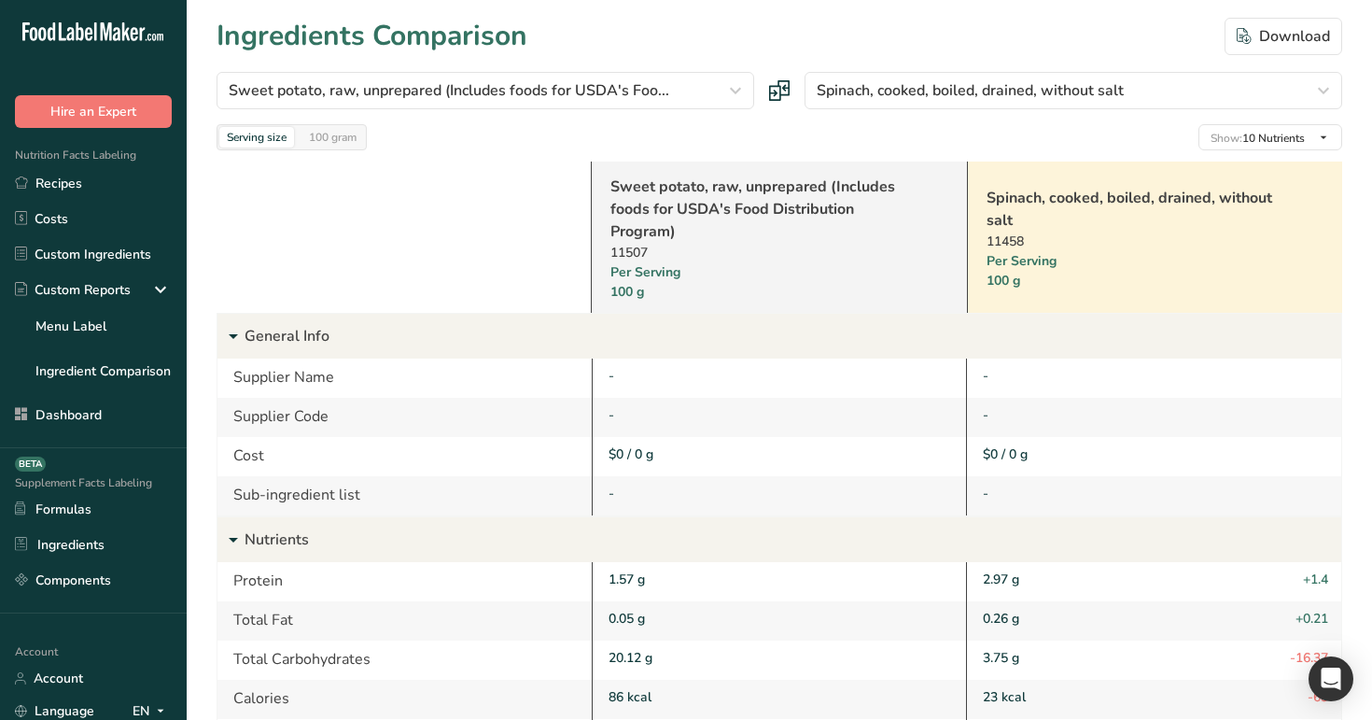
click at [668, 210] on link "Sweet potato, raw, unprepared (Includes foods for USDA's Food Distribution Prog…" at bounding box center [754, 208] width 288 height 67
click at [1087, 203] on link "Spinach, cooked, boiled, drained, without salt" at bounding box center [1130, 209] width 288 height 45
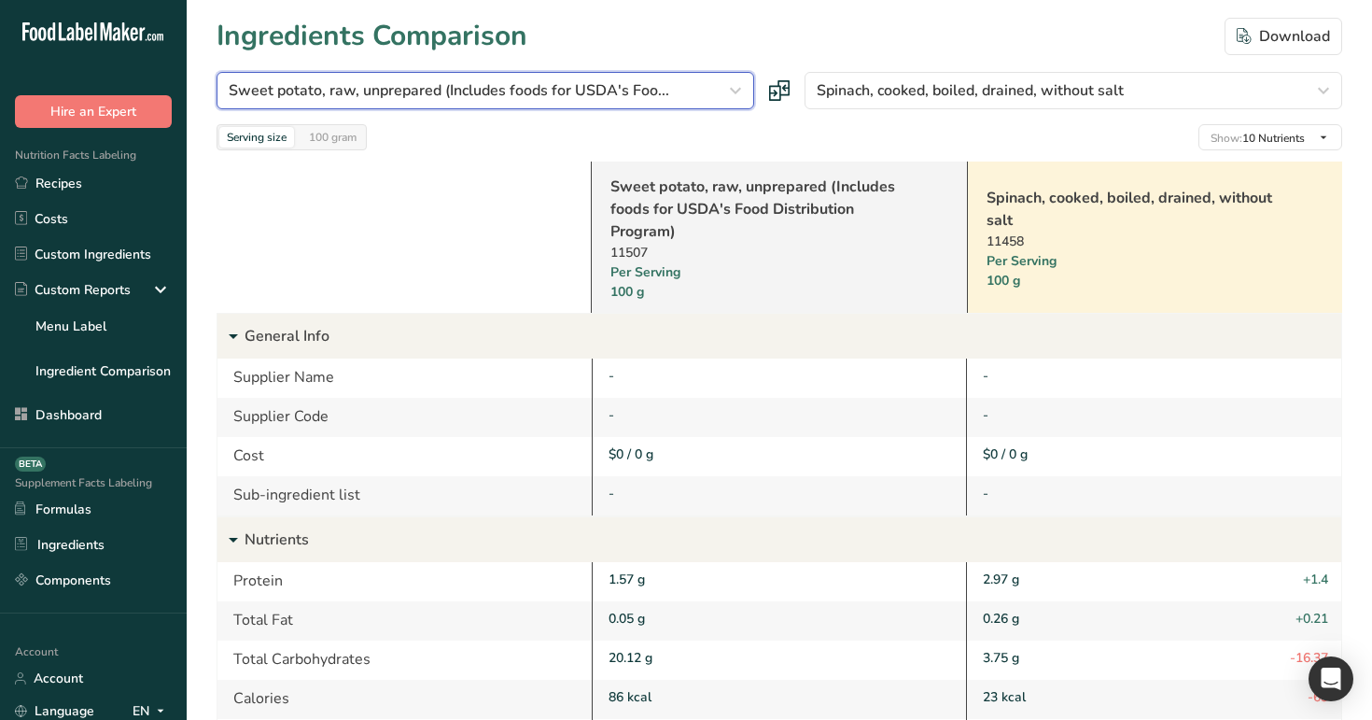
click at [516, 79] on span "Sweet potato, raw, unprepared (Includes foods for USDA's Foo..." at bounding box center [449, 90] width 441 height 22
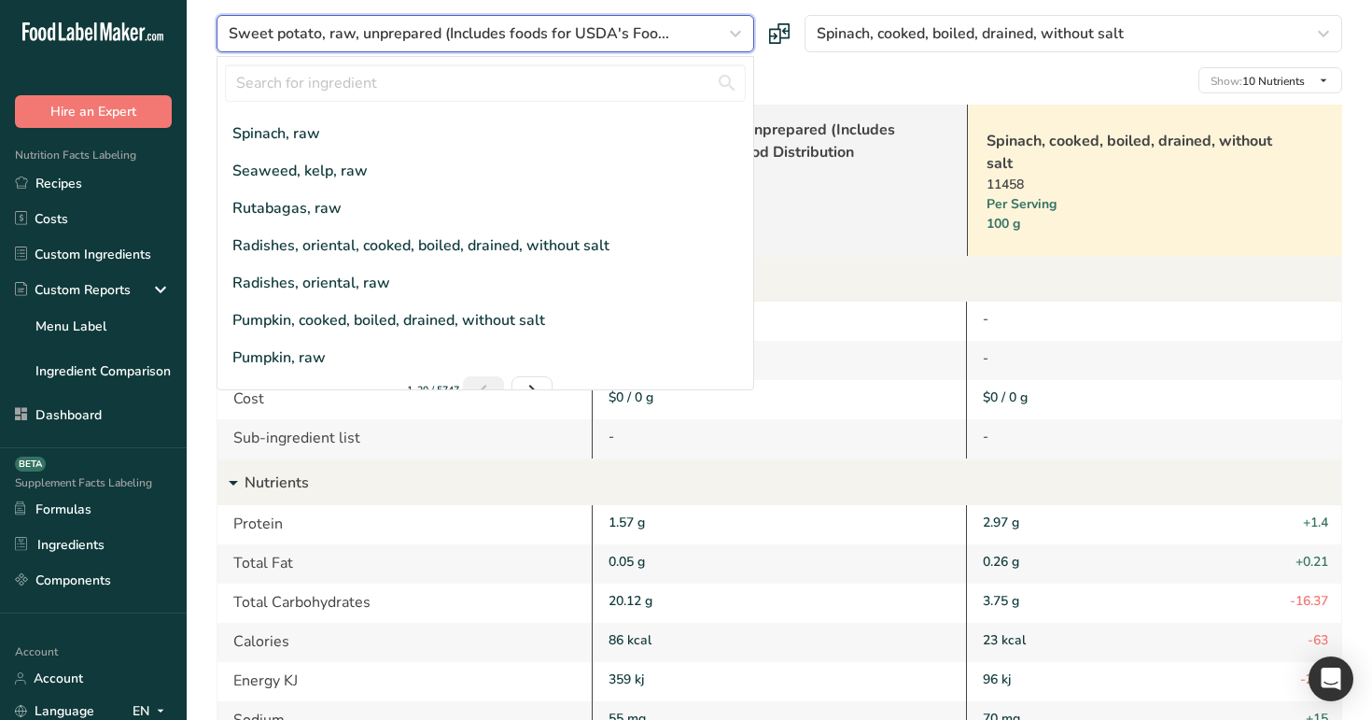
scroll to position [140, 0]
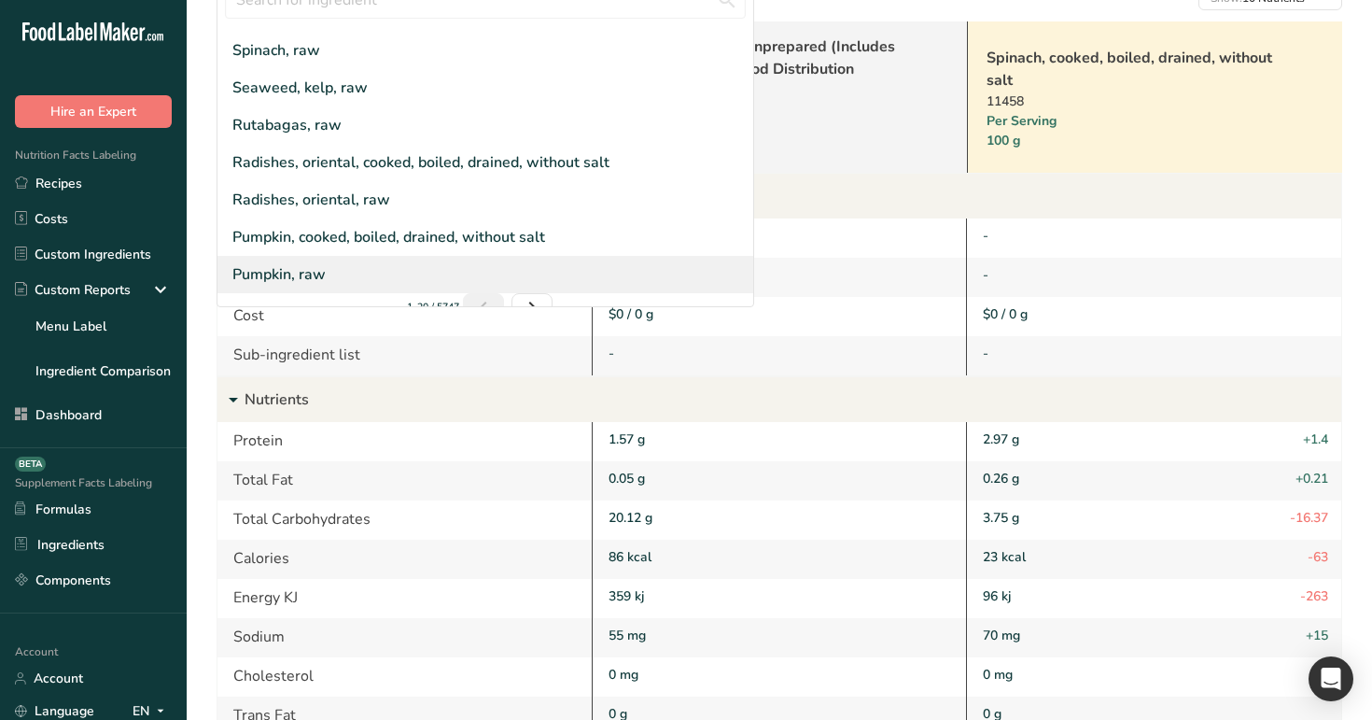
click at [454, 256] on div "Pumpkin, raw" at bounding box center [485, 274] width 536 height 37
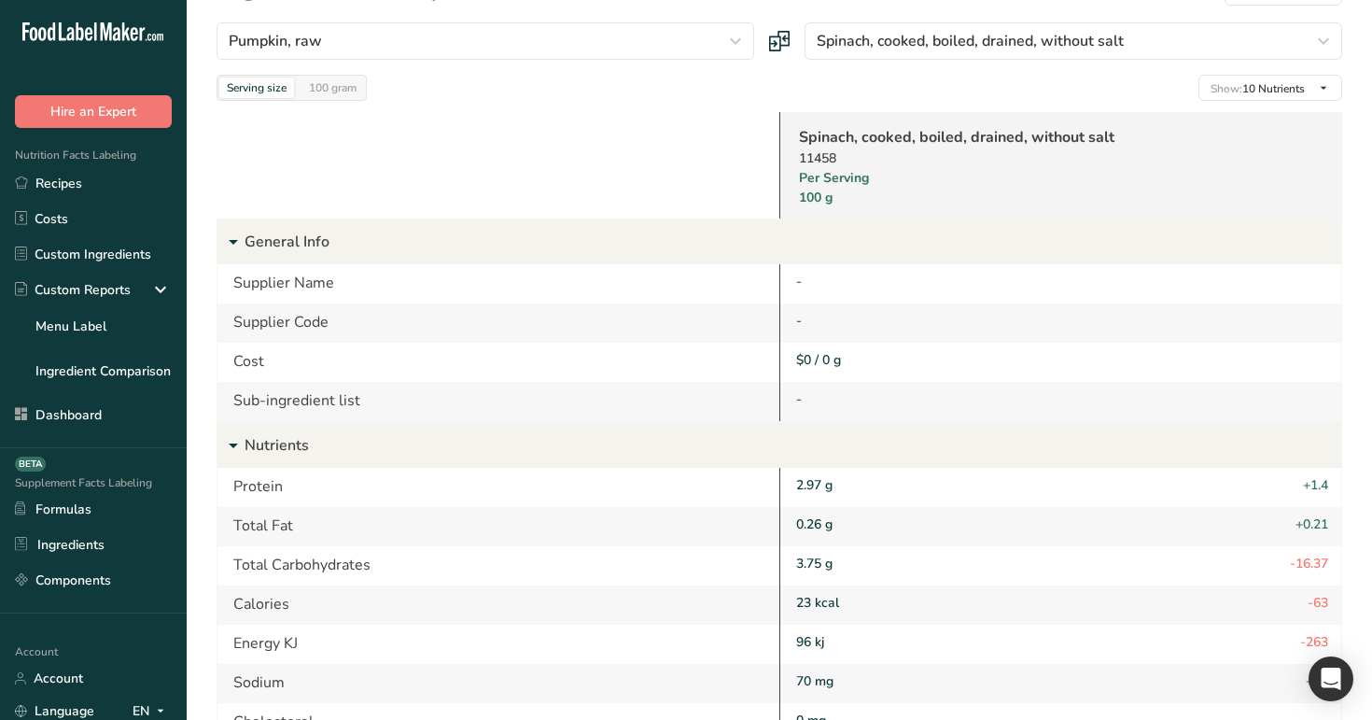
scroll to position [0, 0]
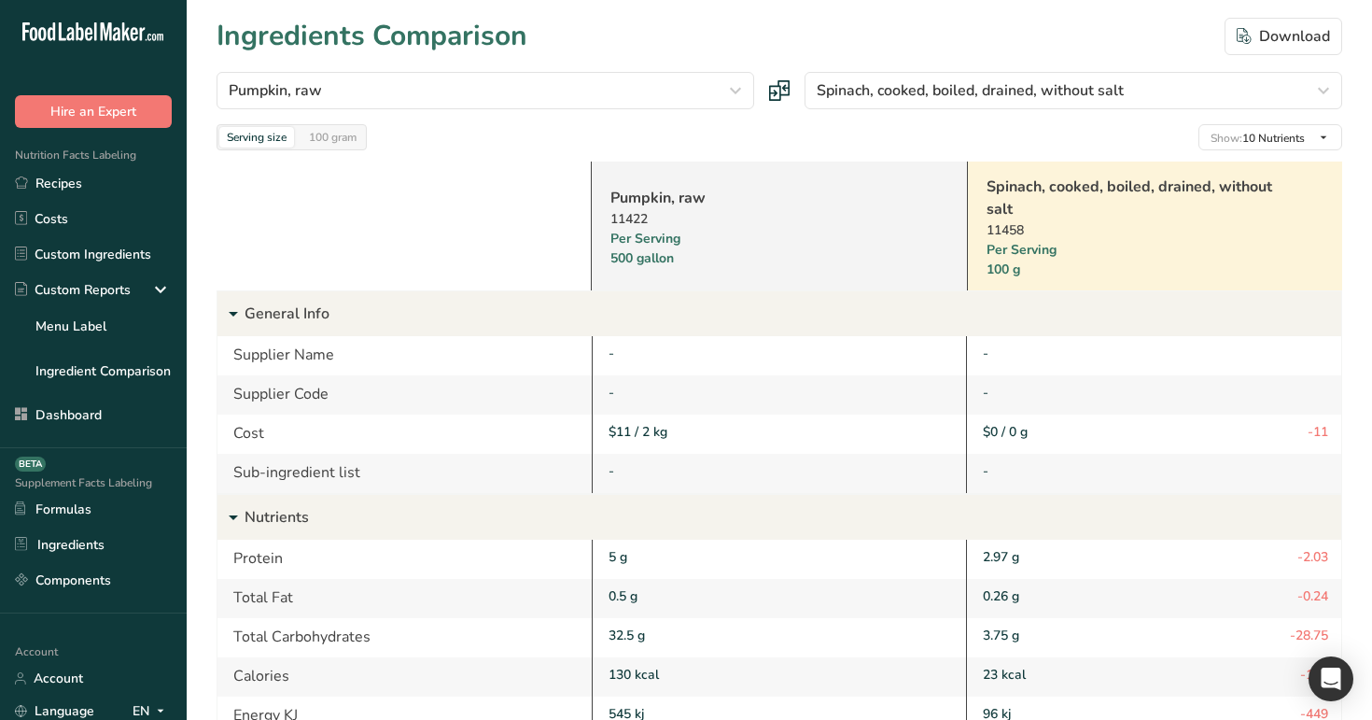
click at [631, 195] on link "Pumpkin, raw" at bounding box center [754, 198] width 288 height 22
click at [325, 140] on div "100 gram" at bounding box center [332, 137] width 63 height 21
click at [246, 137] on div "Serving size" at bounding box center [256, 137] width 75 height 21
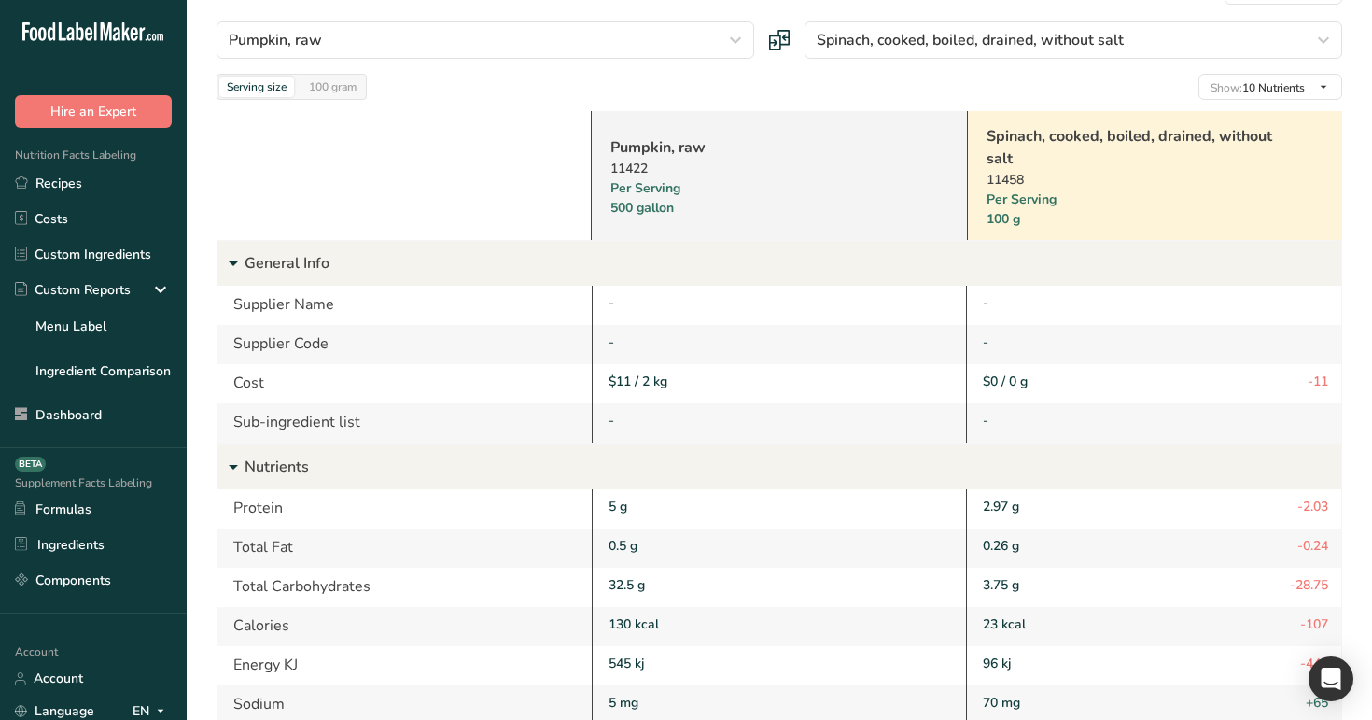
scroll to position [55, 0]
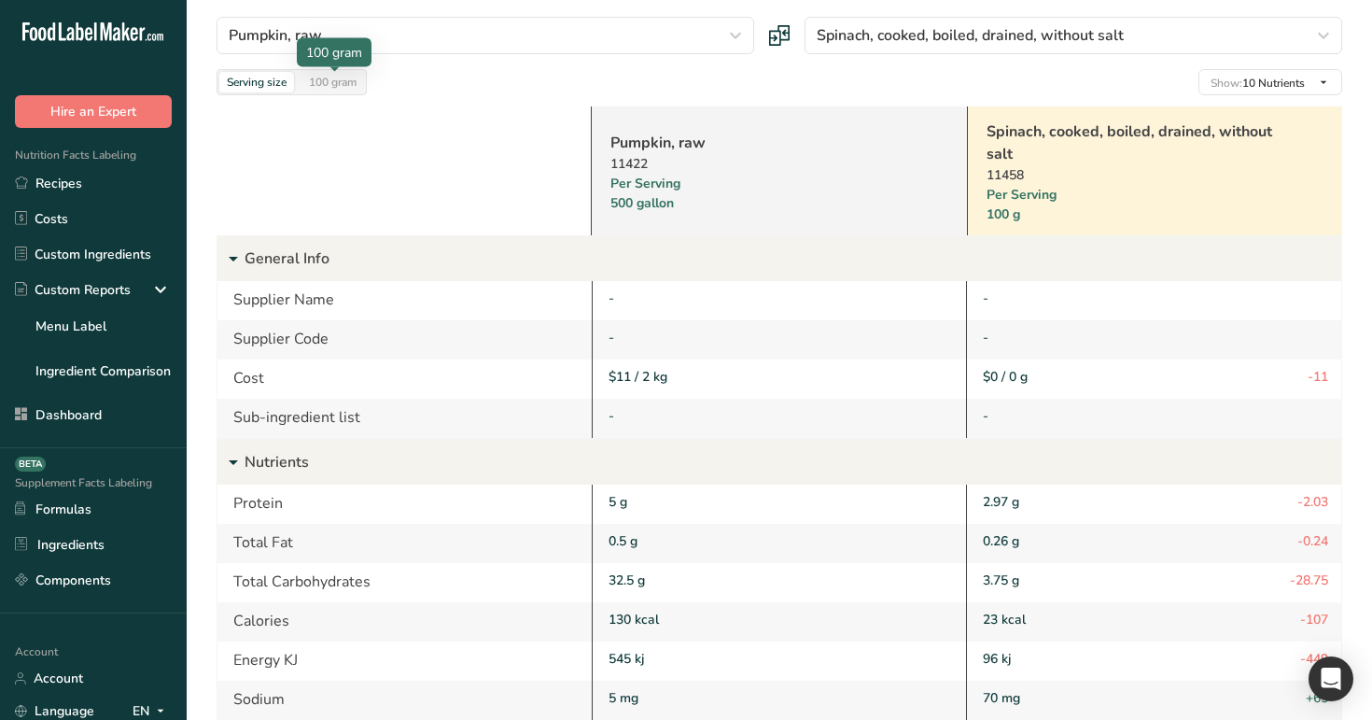
click at [329, 81] on div "100 gram" at bounding box center [332, 82] width 63 height 21
click at [254, 79] on div "Serving size" at bounding box center [256, 82] width 75 height 21
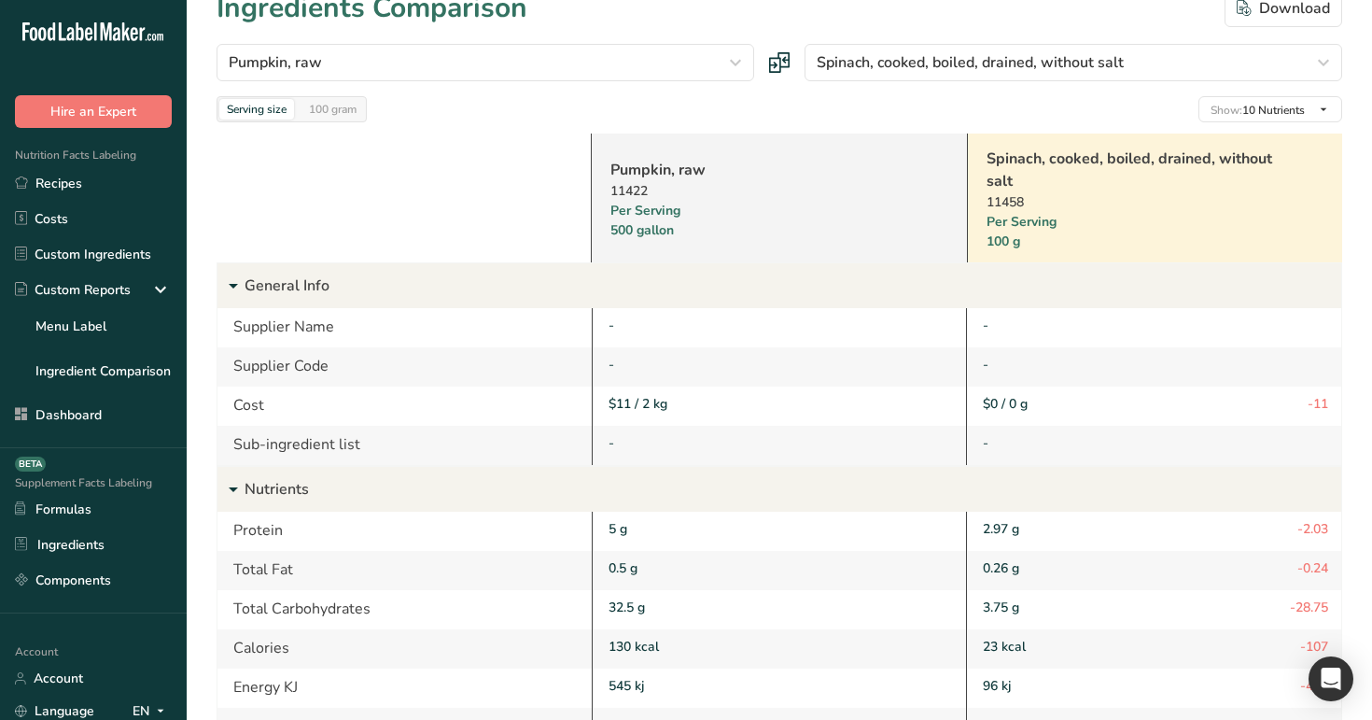
scroll to position [35, 0]
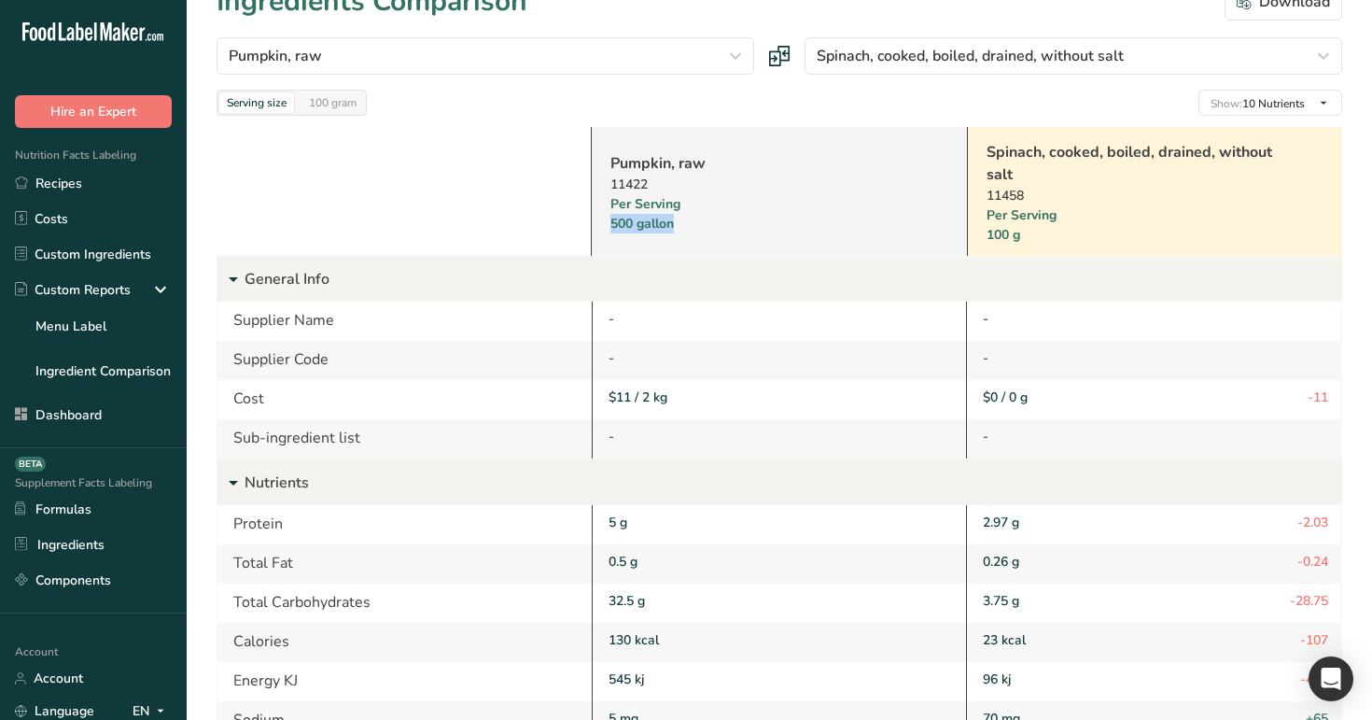
drag, startPoint x: 604, startPoint y: 230, endPoint x: 685, endPoint y: 232, distance: 81.2
click at [685, 232] on div "Pumpkin, raw 11422 Per Serving 500 gallon" at bounding box center [778, 191] width 375 height 129
click at [697, 277] on p "General Info" at bounding box center [793, 279] width 1097 height 45
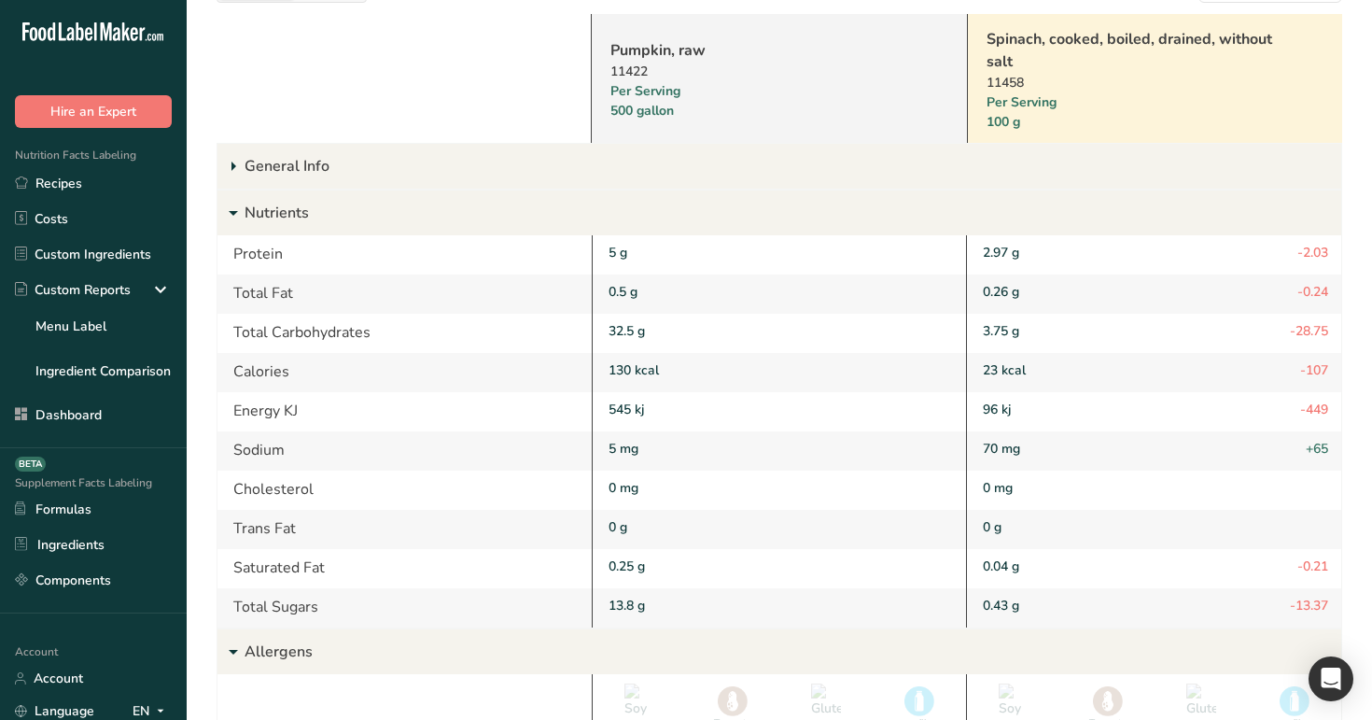
scroll to position [155, 0]
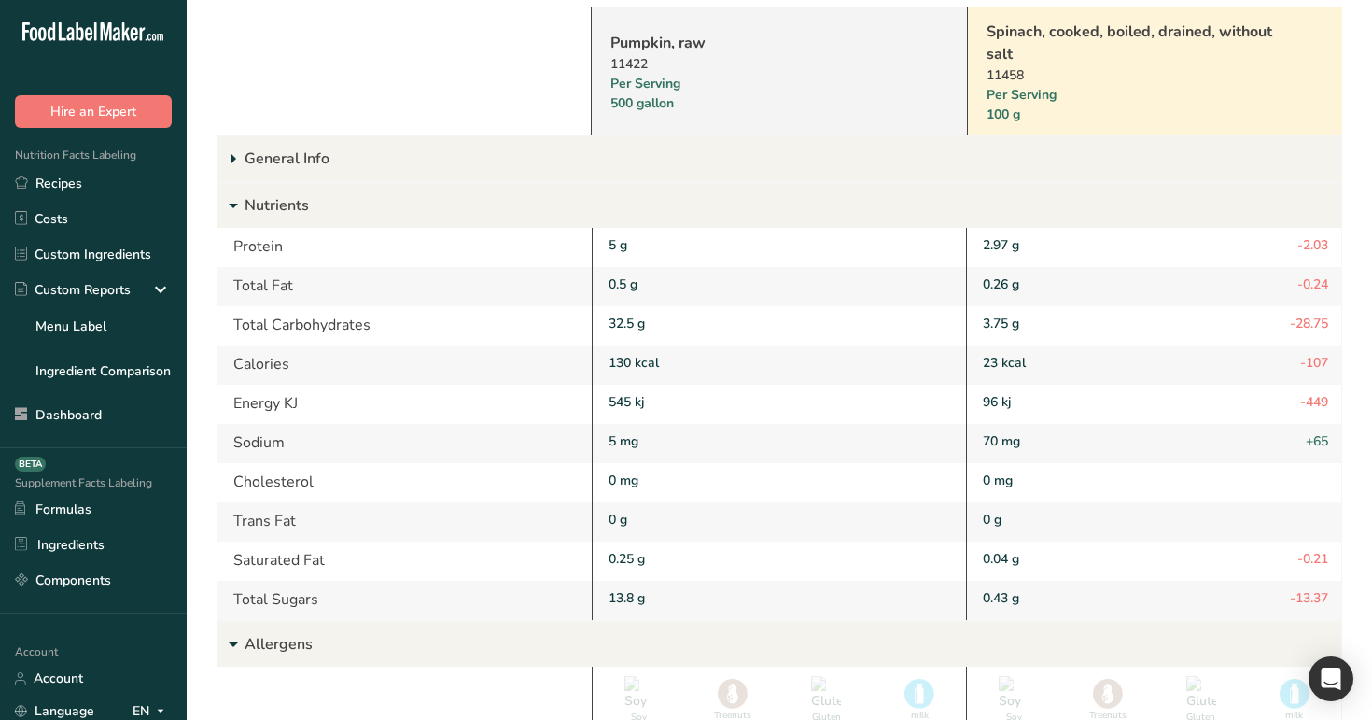
drag, startPoint x: 607, startPoint y: 249, endPoint x: 632, endPoint y: 249, distance: 25.2
click at [632, 249] on div "5 g" at bounding box center [779, 247] width 375 height 39
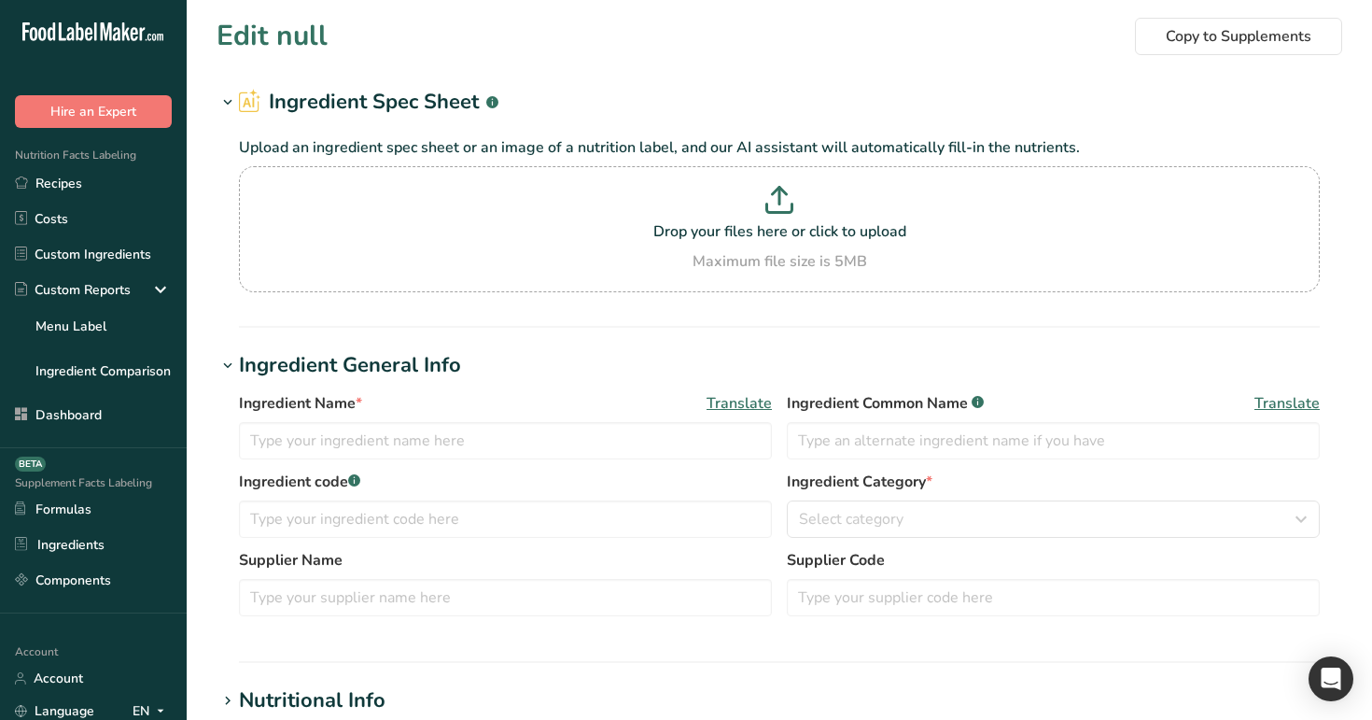
type input "Almond flour"
type input "Arrowroot, raw"
type input "Arrowroot"
type input "100"
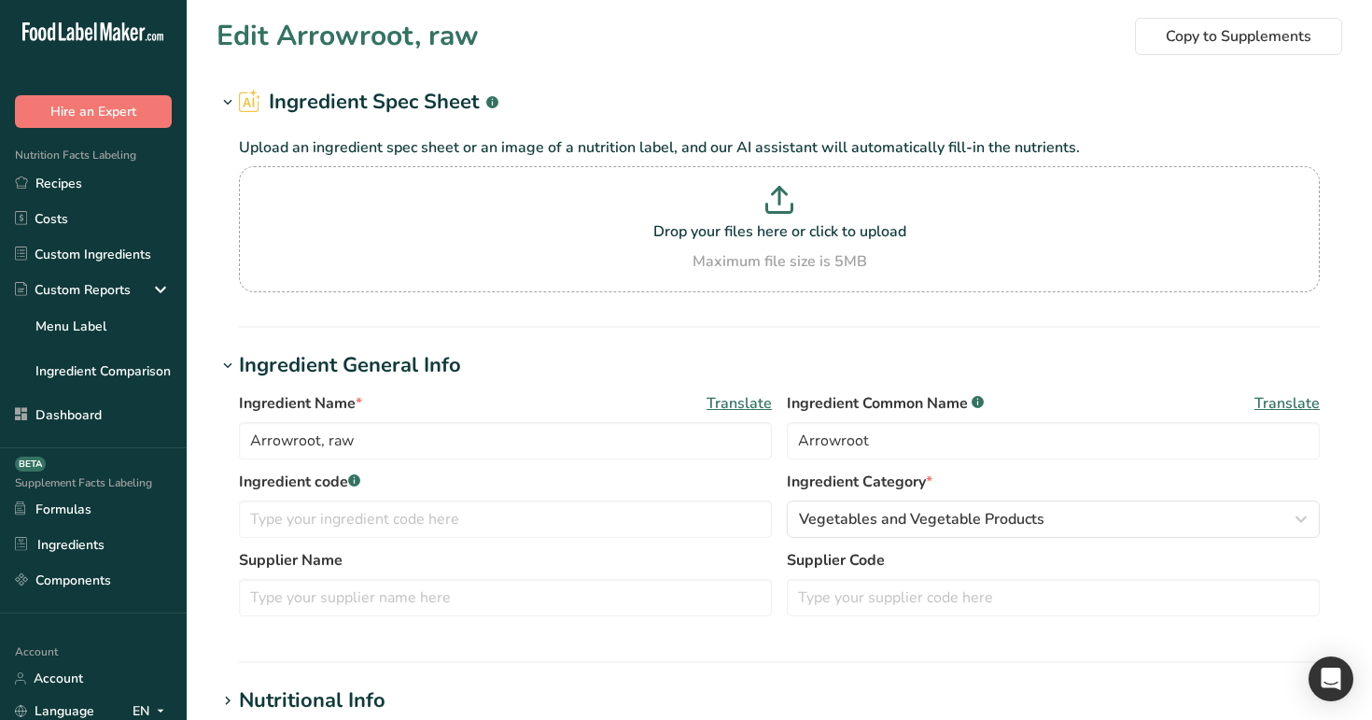
type input "65"
type KJ "271"
type Fat "0.2"
type Fat "0.04"
type Fat "0"
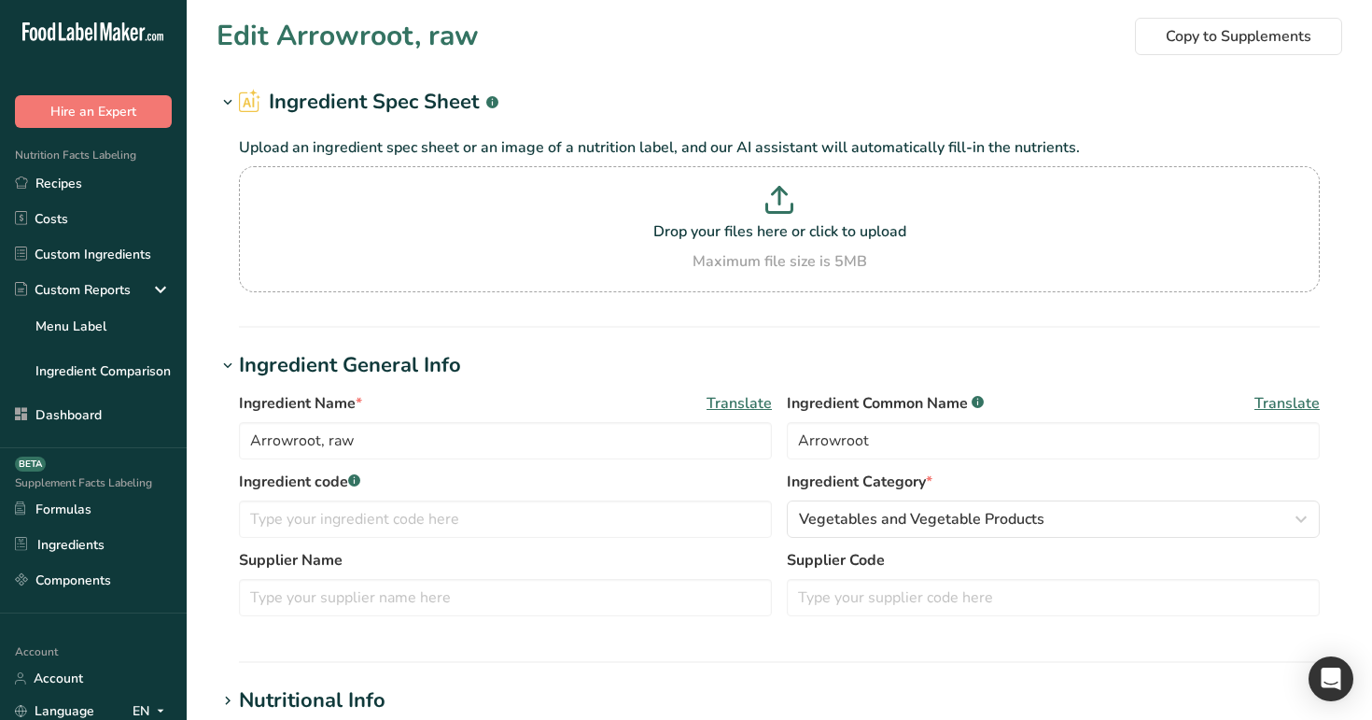
type input "0"
type input "26"
type Carbohydrates "13.39"
type Fiber "1.3"
type input "4.24"
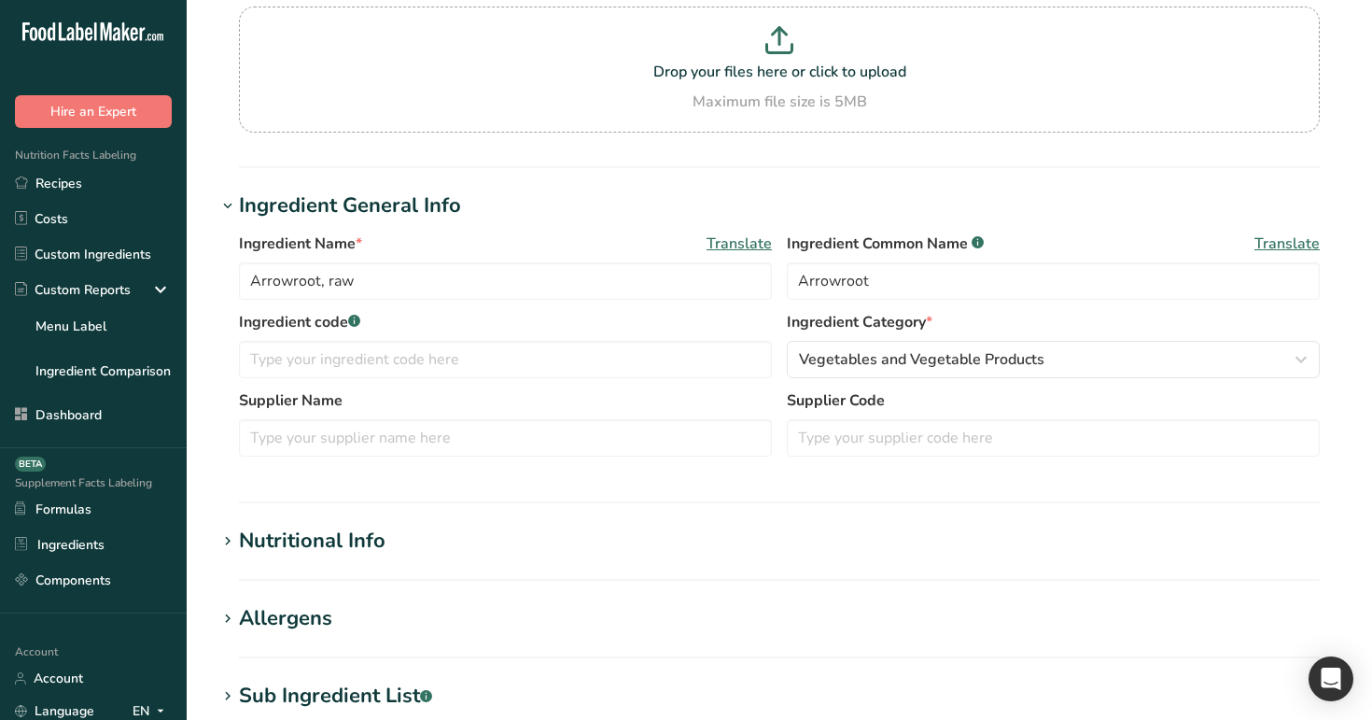
scroll to position [208, 0]
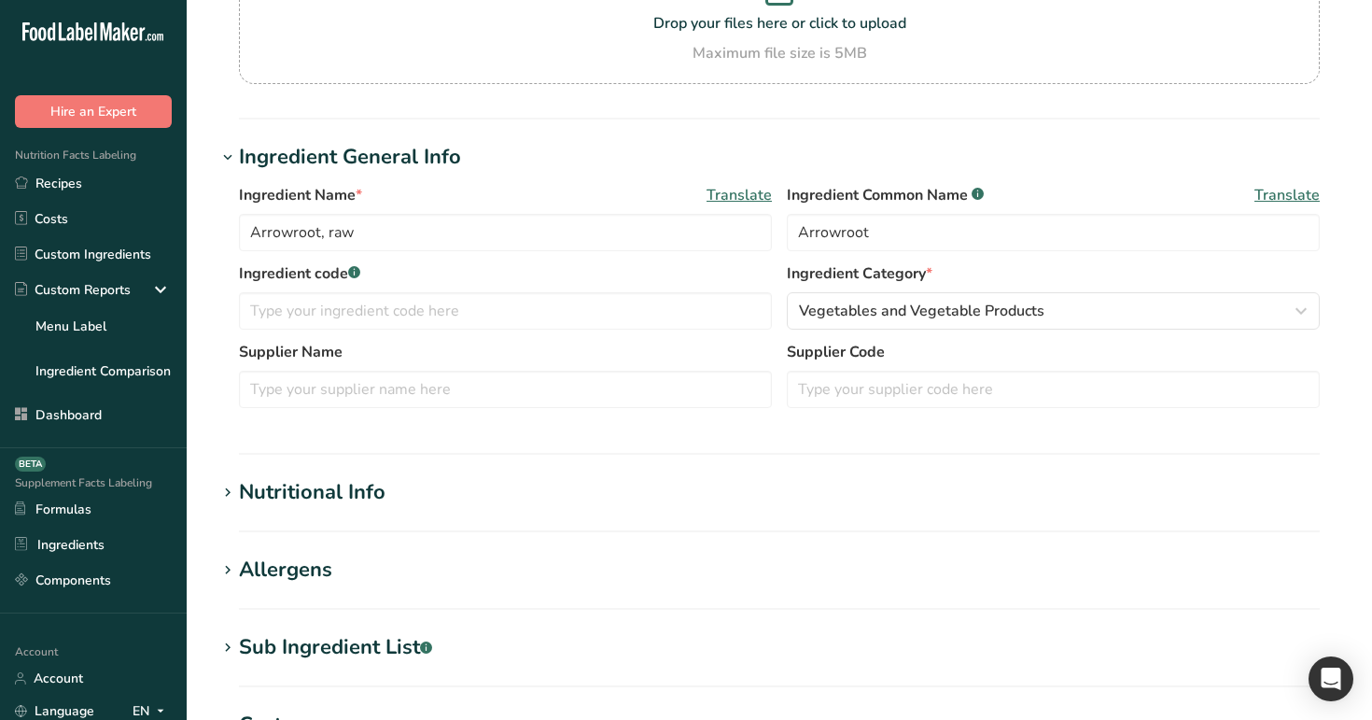
click at [334, 497] on div "Nutritional Info" at bounding box center [312, 492] width 147 height 31
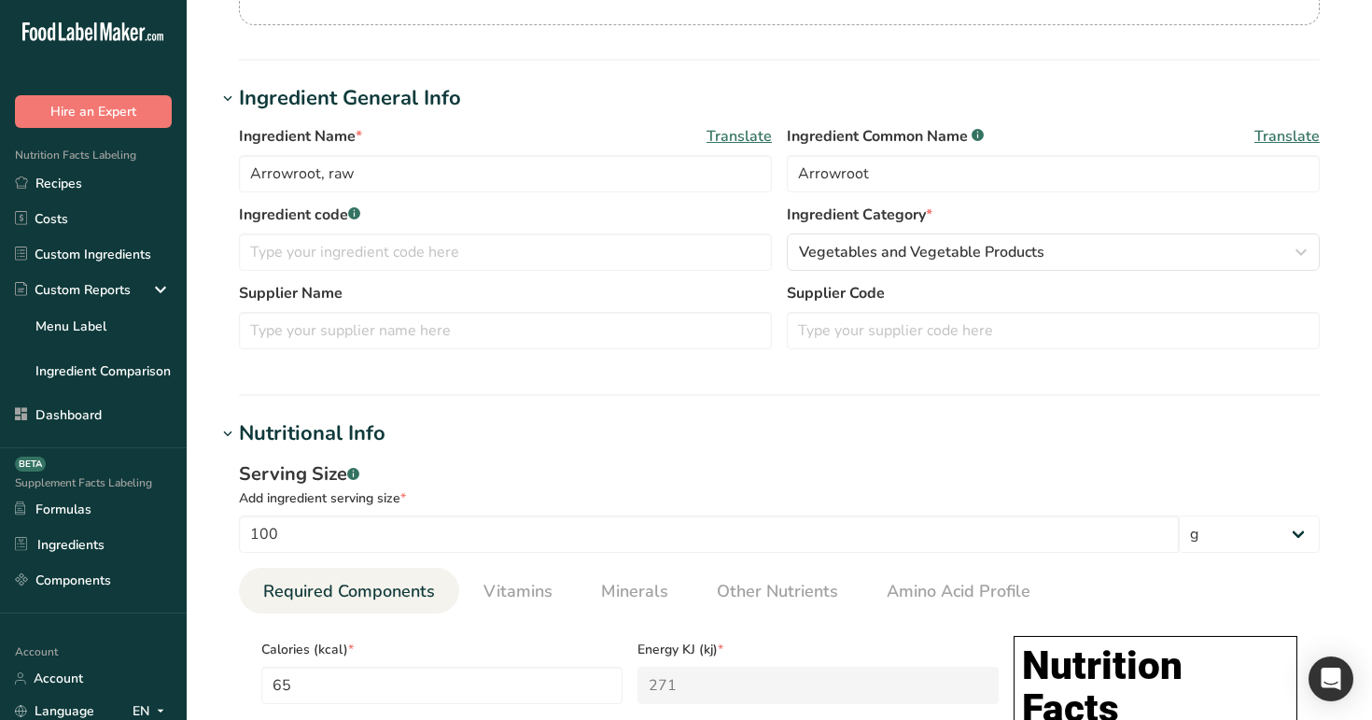
scroll to position [292, 0]
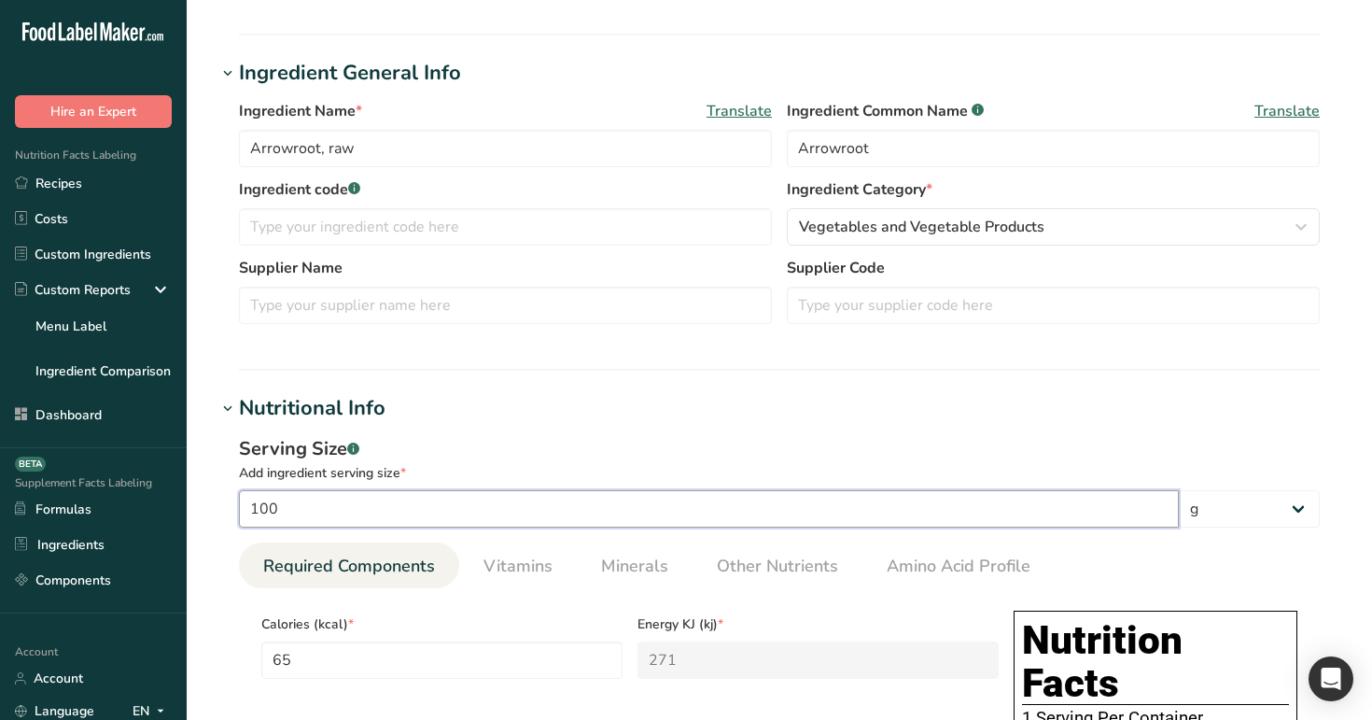
drag, startPoint x: 297, startPoint y: 518, endPoint x: 238, endPoint y: 511, distance: 59.3
click at [239, 511] on input "100" at bounding box center [709, 508] width 940 height 37
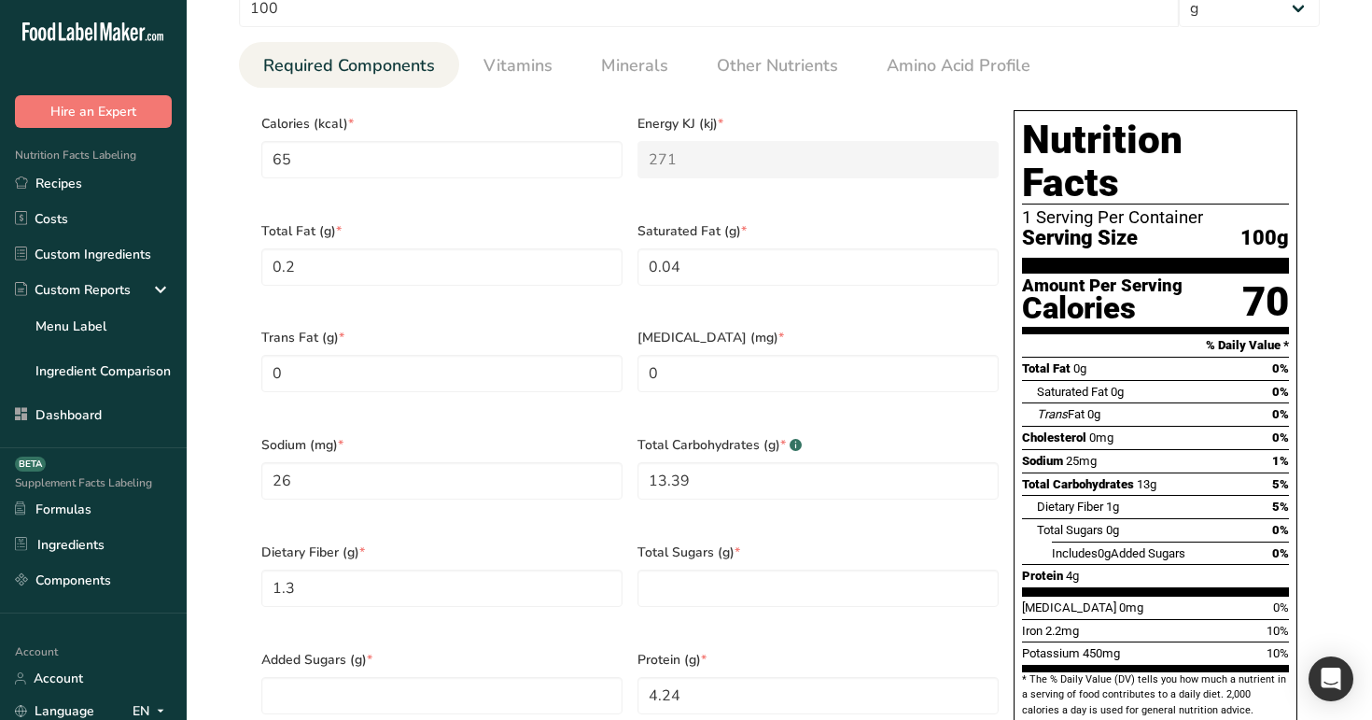
scroll to position [804, 0]
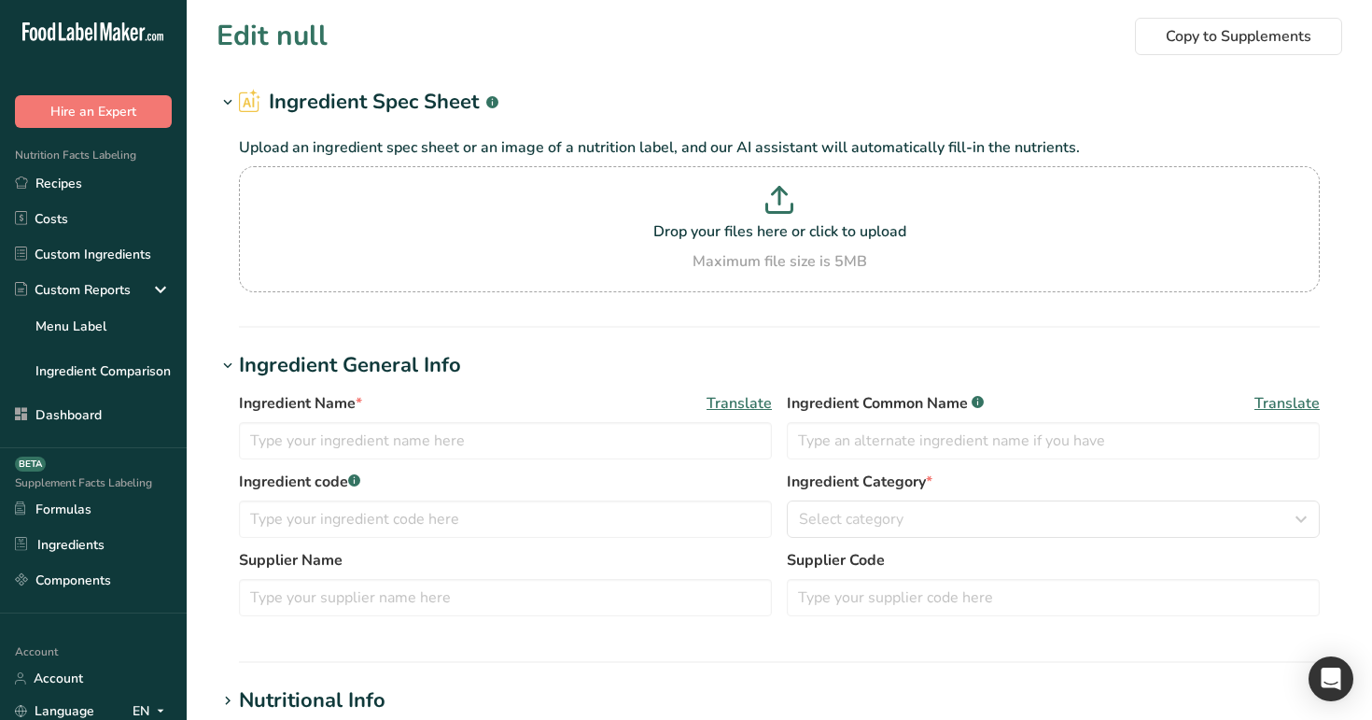
type input "Almond flour"
type input "100"
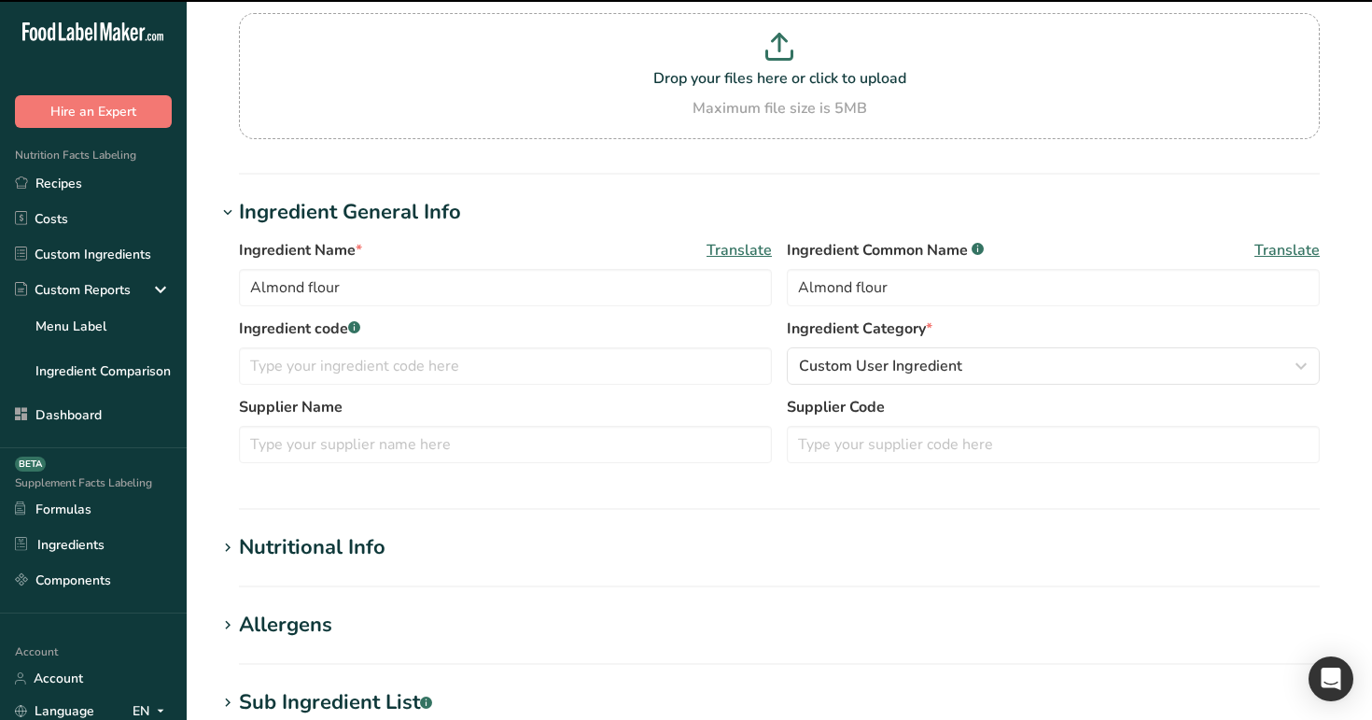
scroll to position [186, 0]
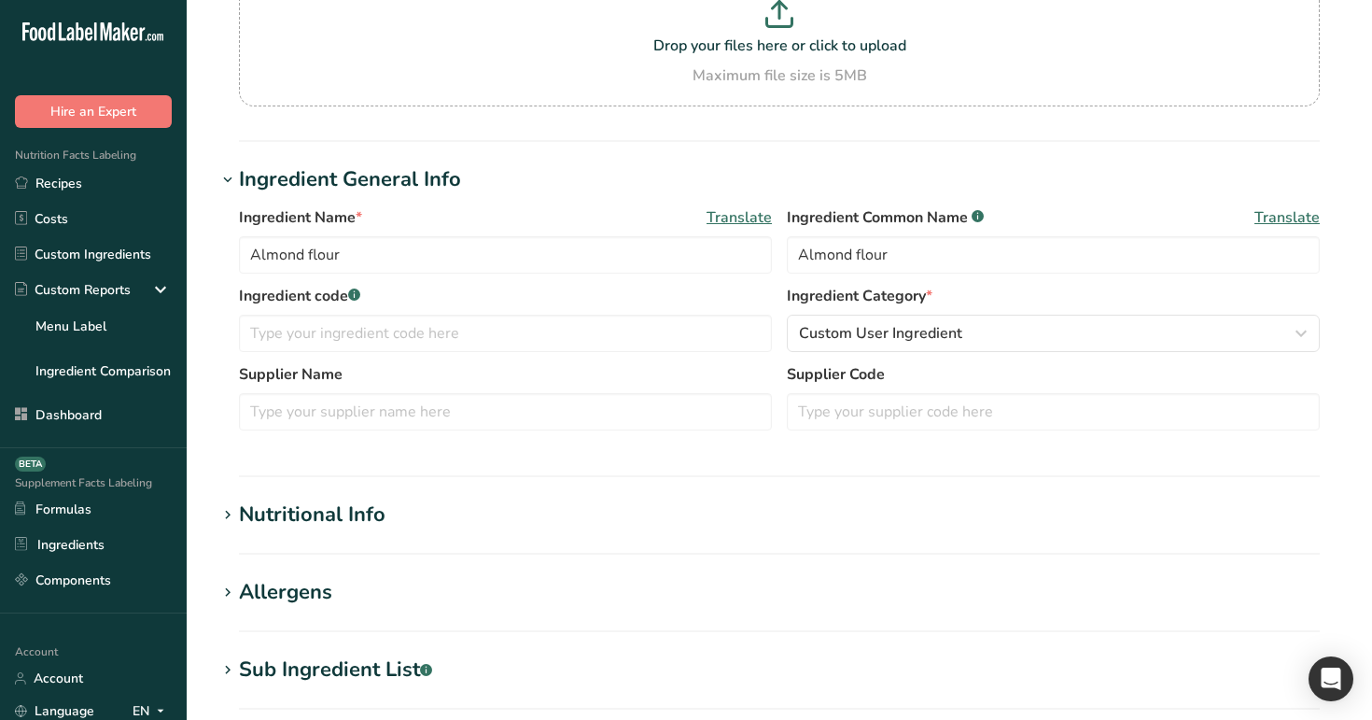
click at [330, 519] on div "Nutritional Info" at bounding box center [312, 514] width 147 height 31
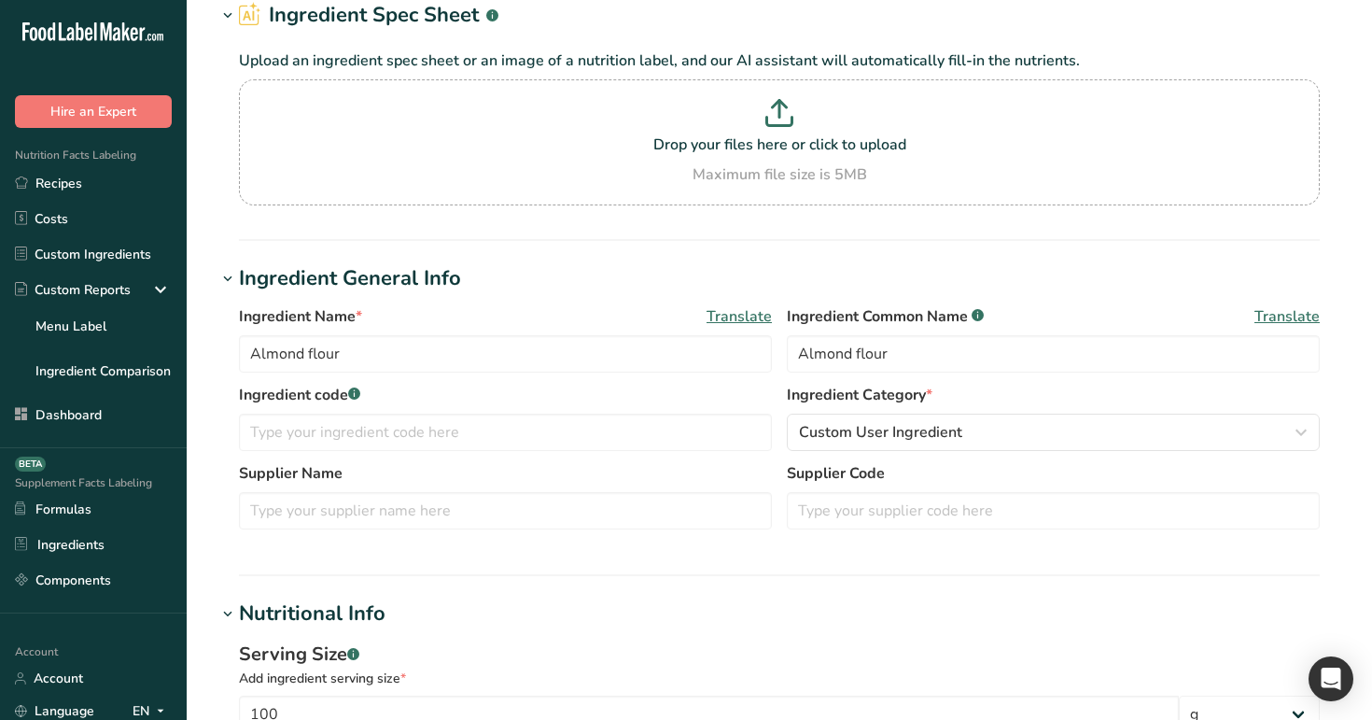
scroll to position [0, 0]
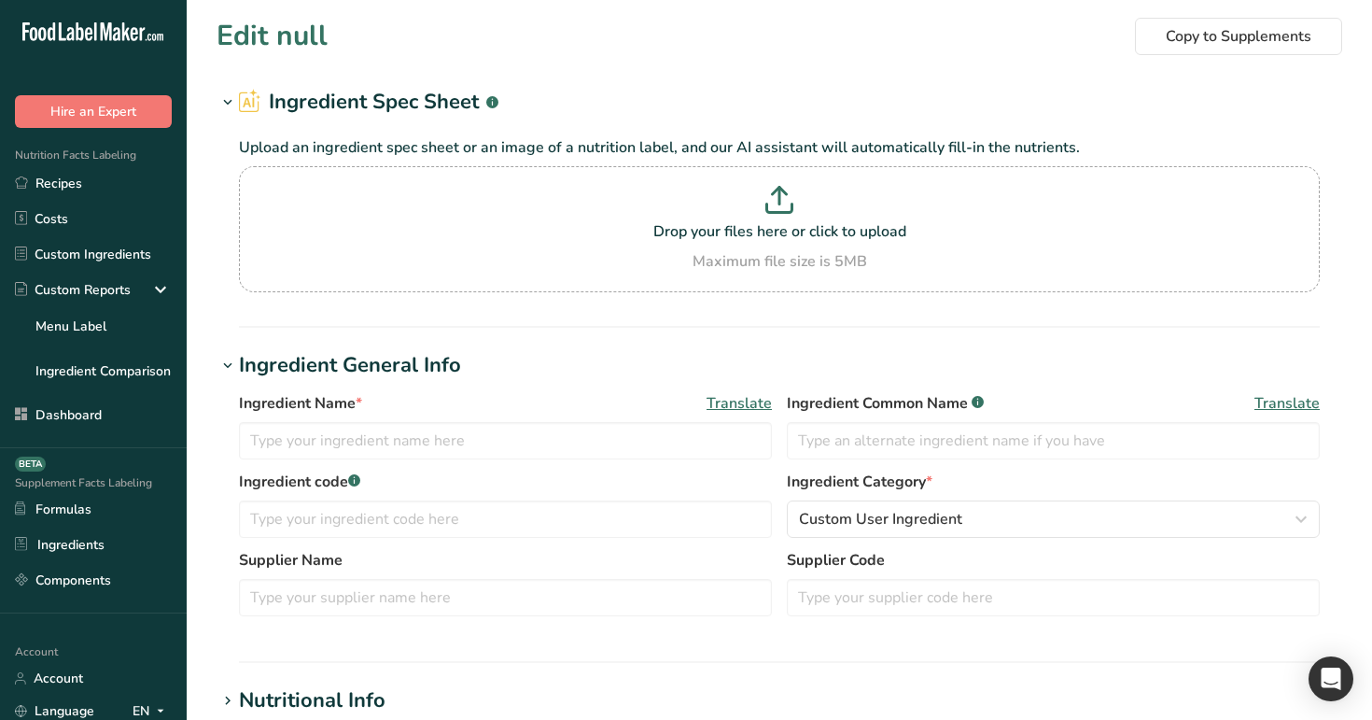
type input "Sweet potato, raw, unprepared (Includes foods for USDA's Food Distribution Prog…"
type input "Sweet Potato"
type input "100"
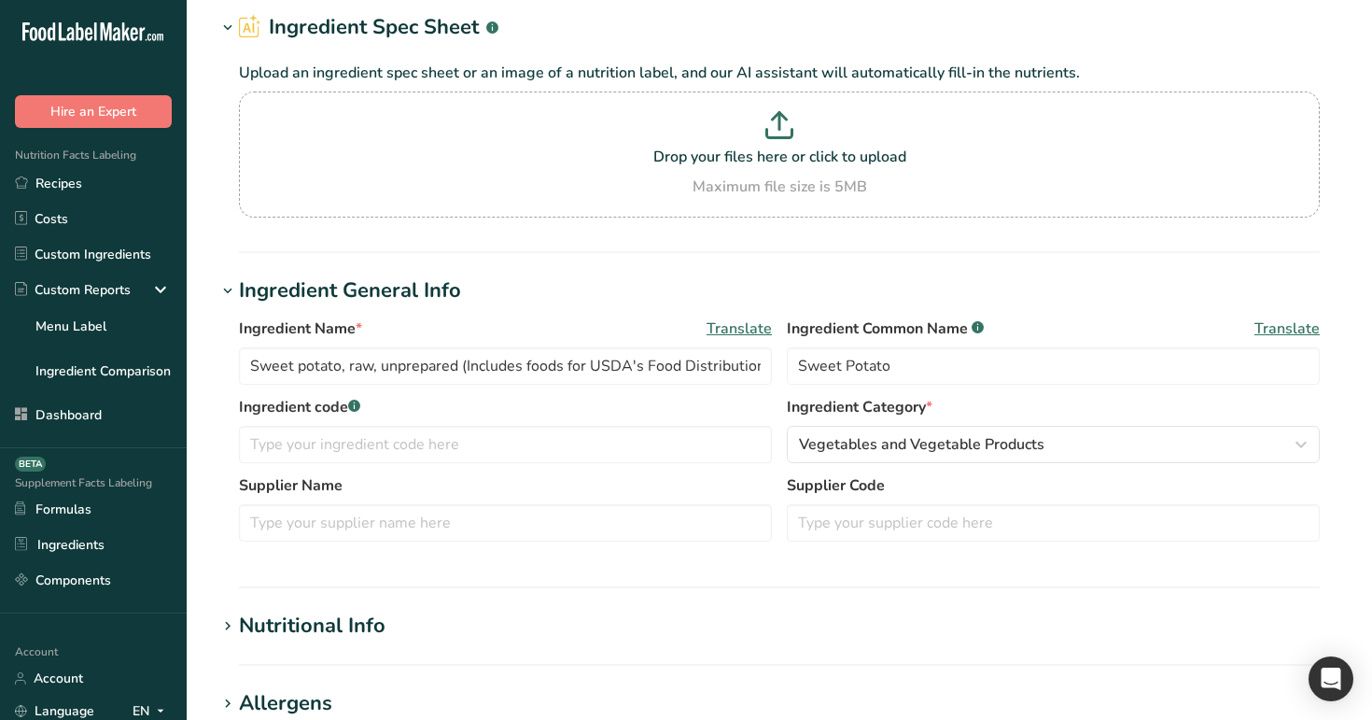
scroll to position [170, 0]
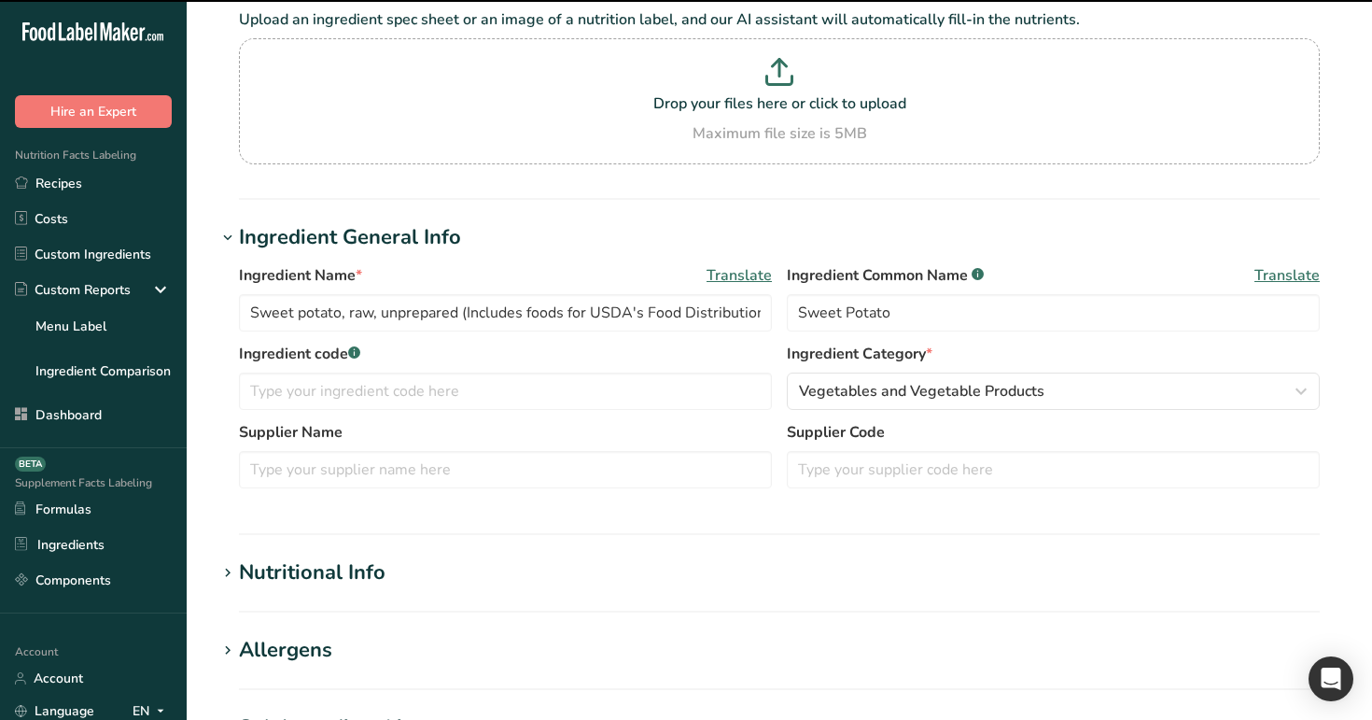
click at [362, 563] on div "Nutritional Info" at bounding box center [312, 572] width 147 height 31
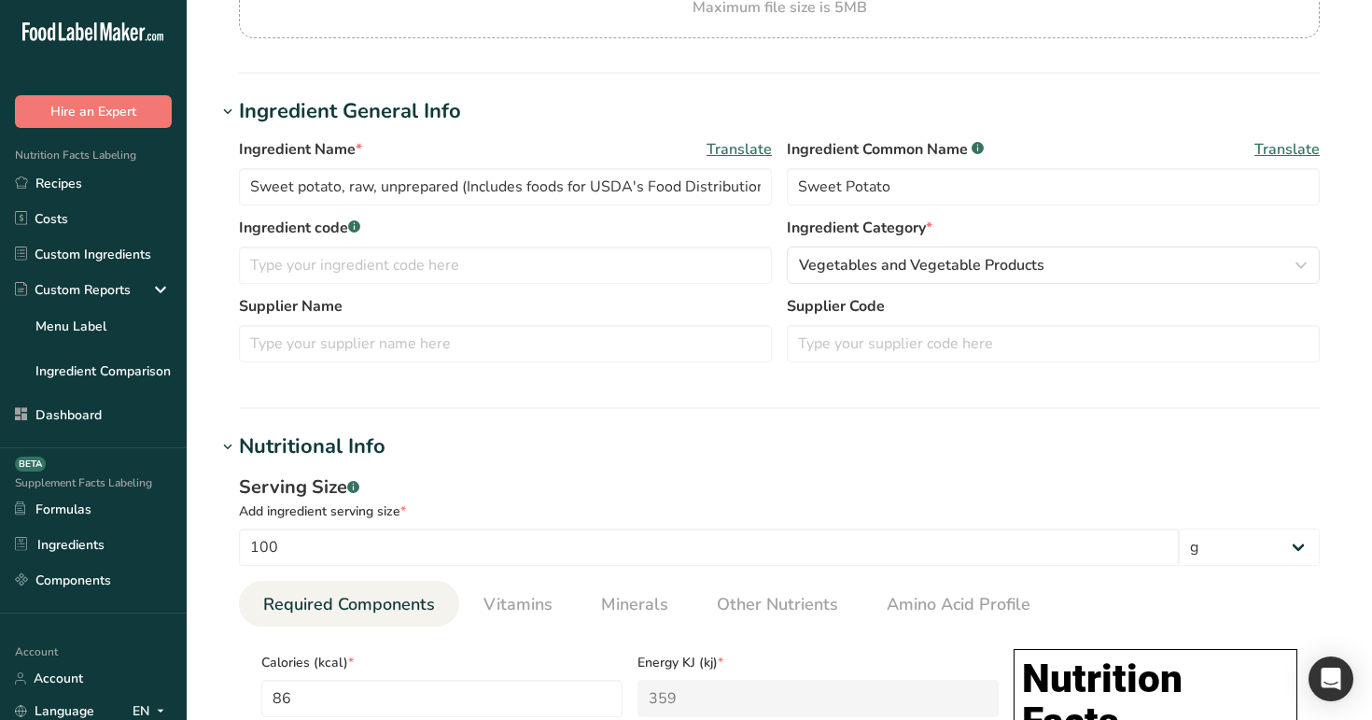
scroll to position [308, 0]
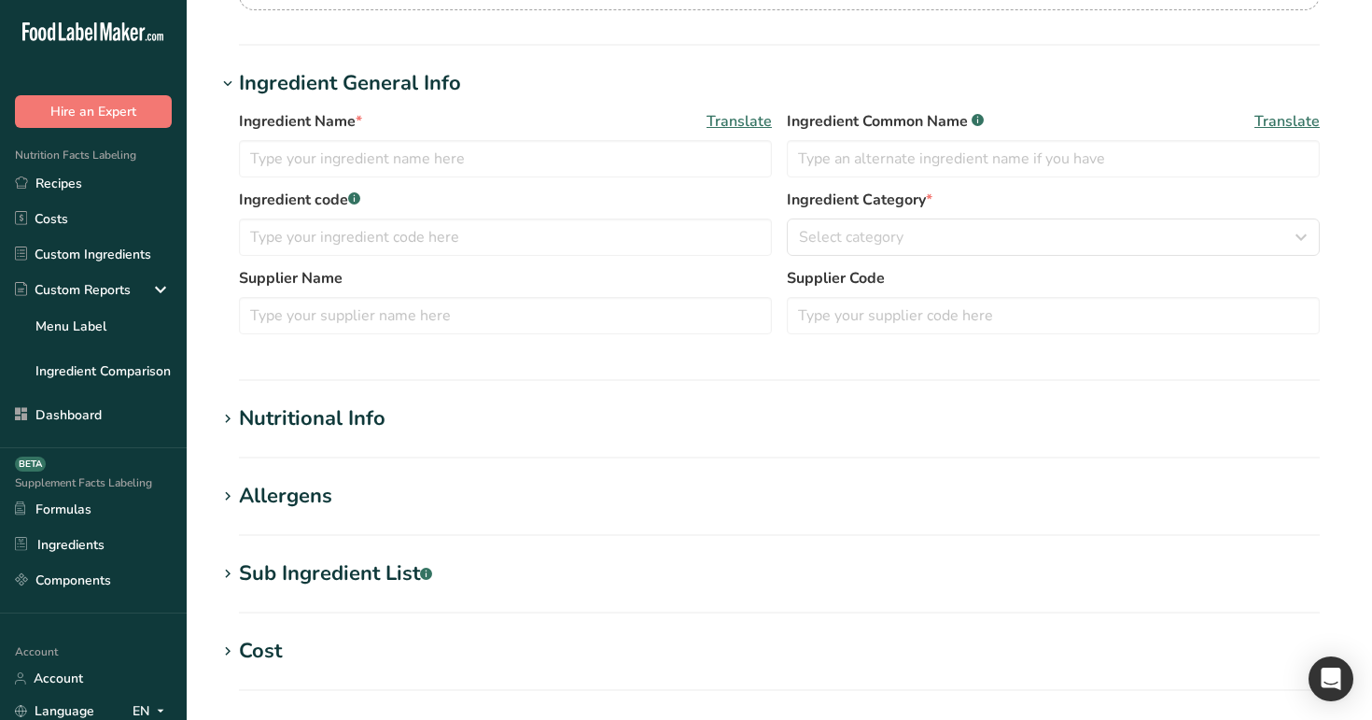
scroll to position [325, 0]
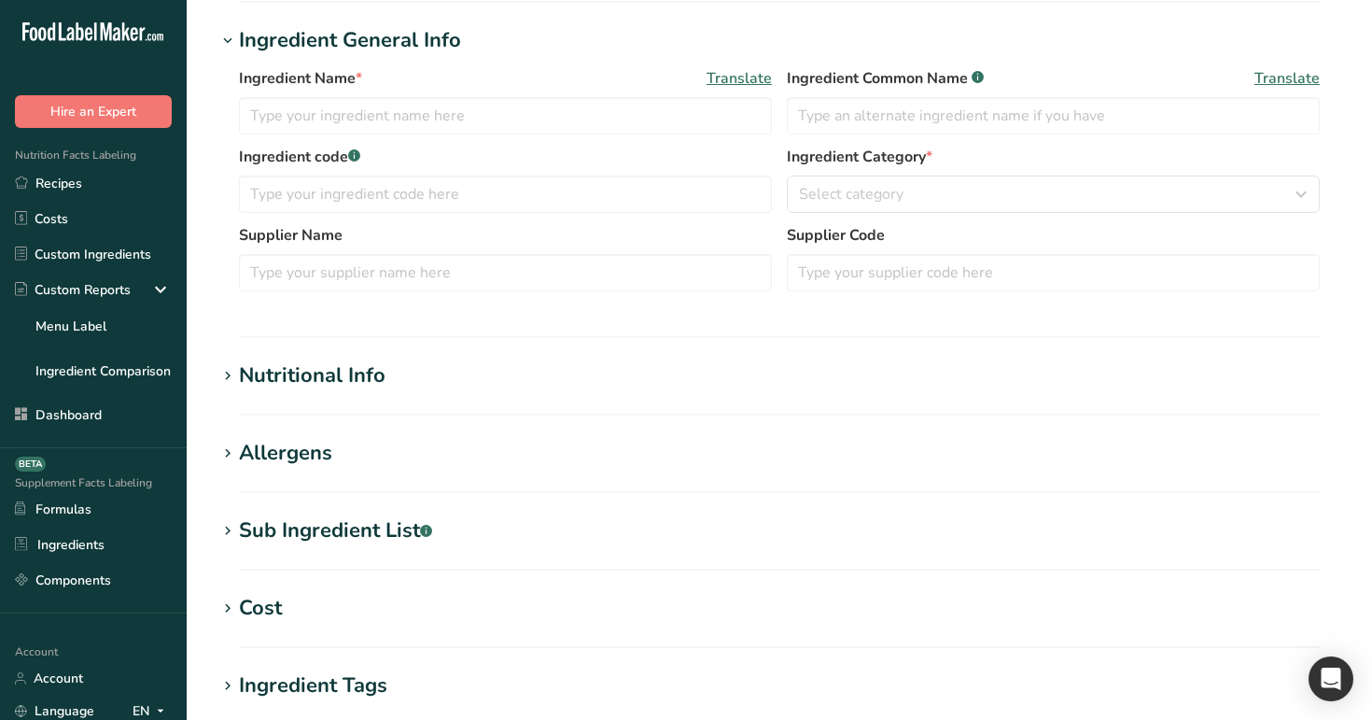
type input "Spinach, cooked, boiled, drained, without salt"
type input "Spinach"
type input "100"
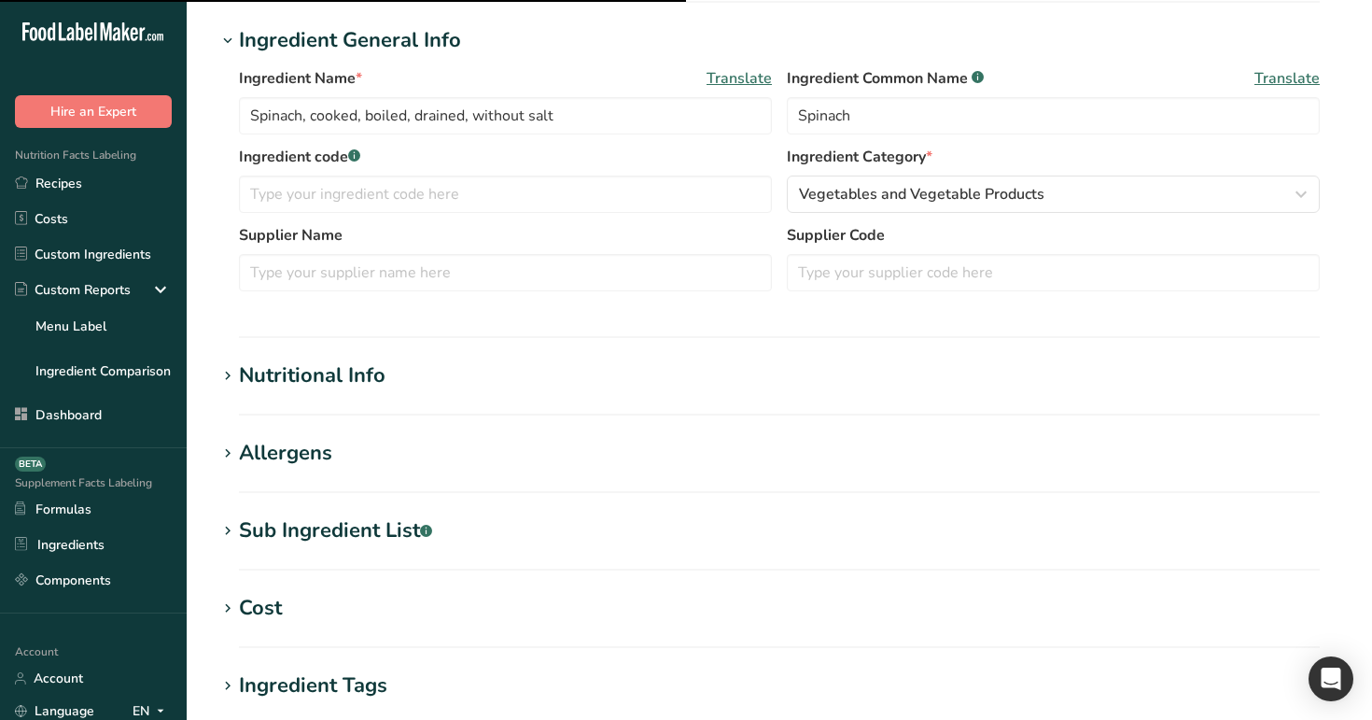
click at [312, 371] on div "Nutritional Info" at bounding box center [312, 375] width 147 height 31
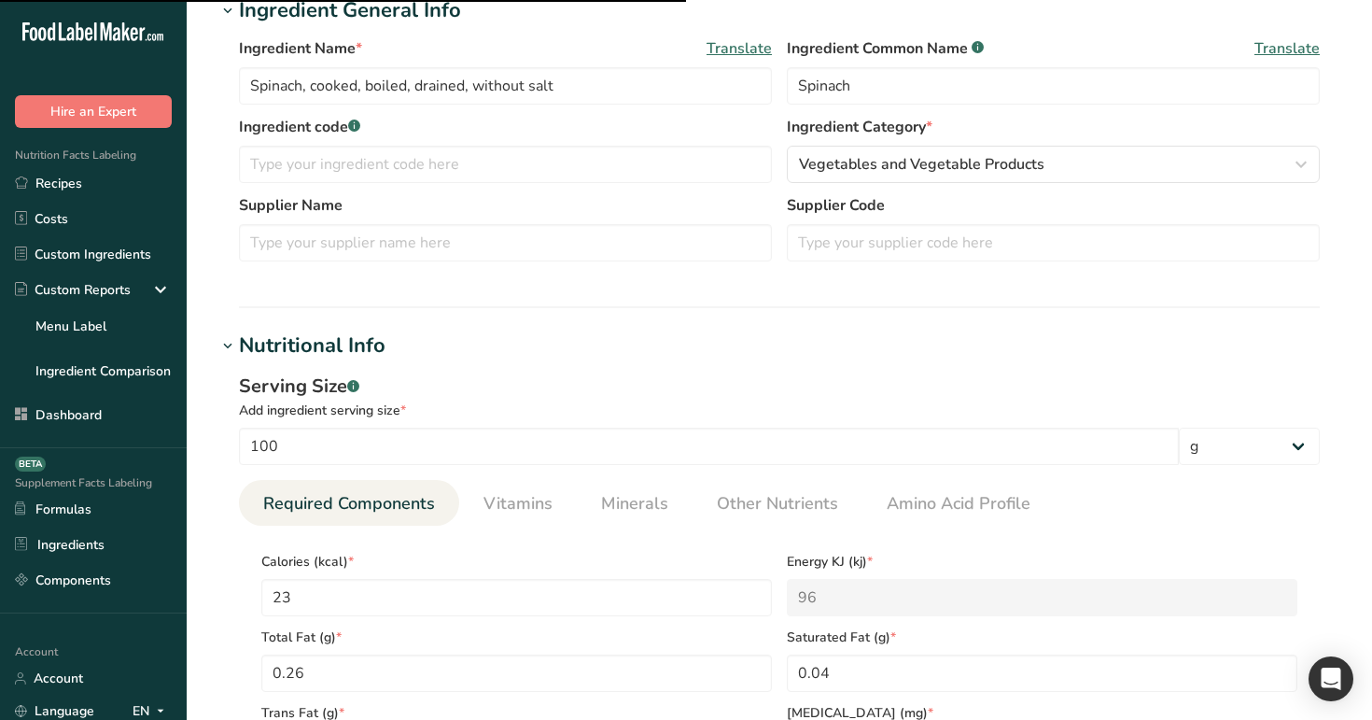
scroll to position [361, 0]
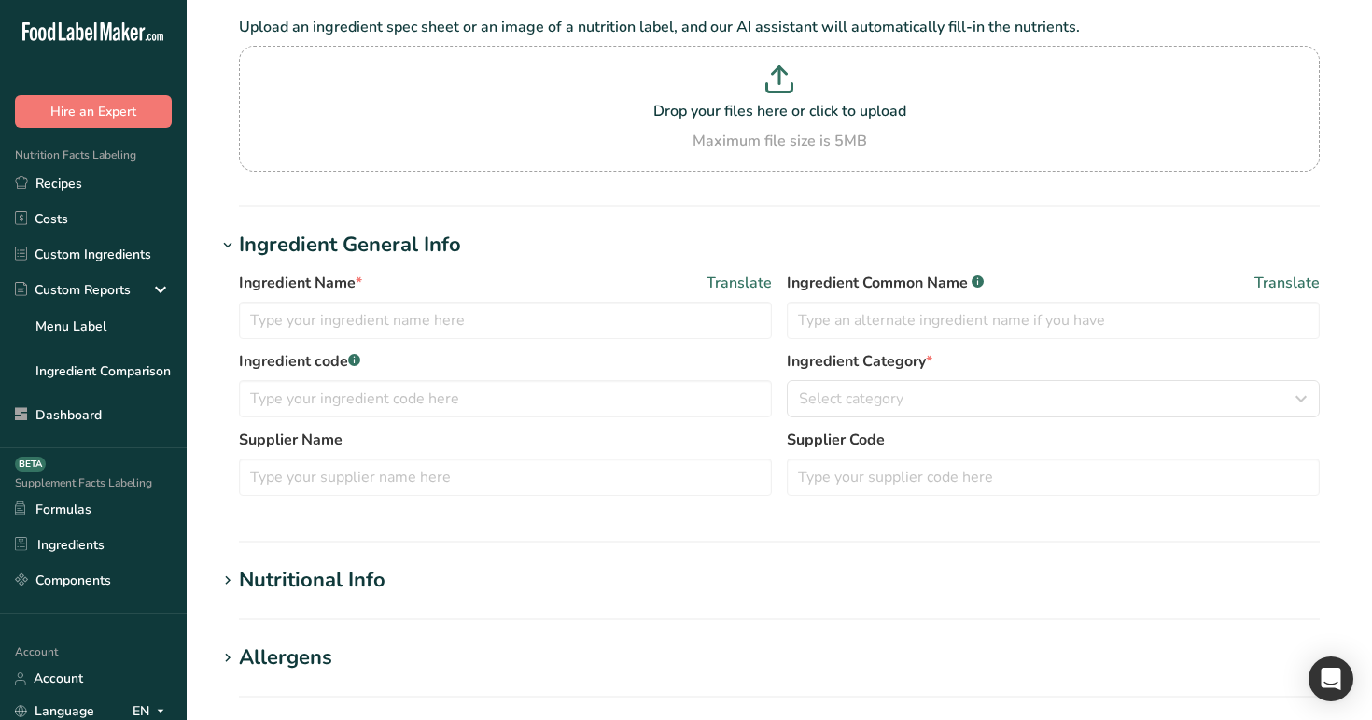
scroll to position [204, 0]
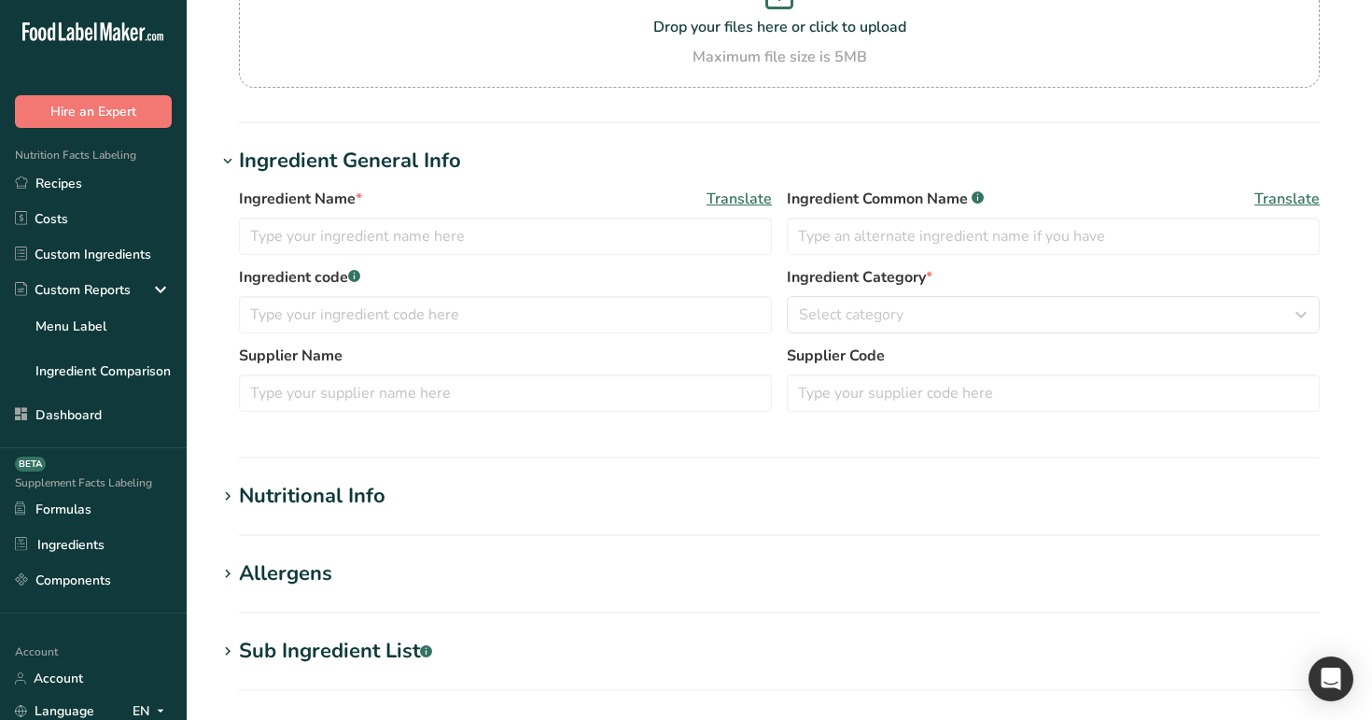
click at [461, 497] on h1 "Nutritional Info" at bounding box center [780, 496] width 1126 height 31
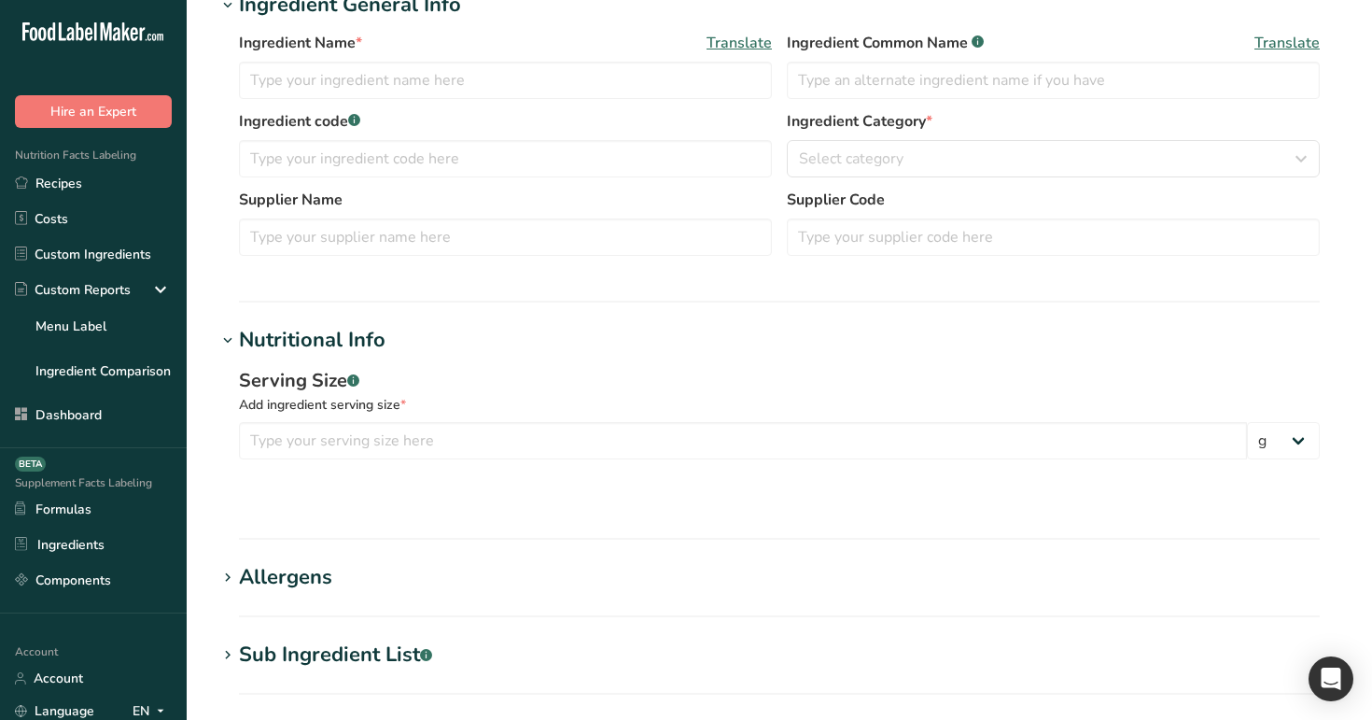
scroll to position [358, 0]
type input "Pumpkin, raw"
type input "Pumpkin"
type input "500"
select select "6"
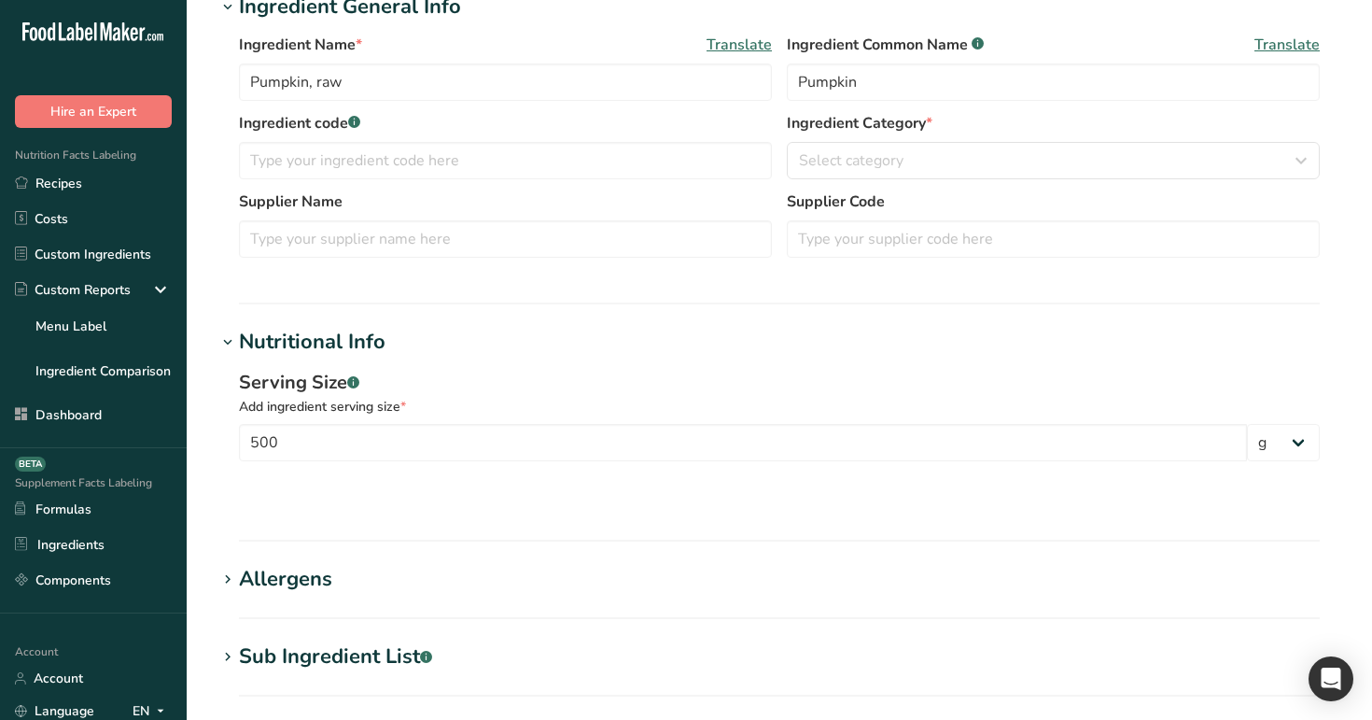
select select "29"
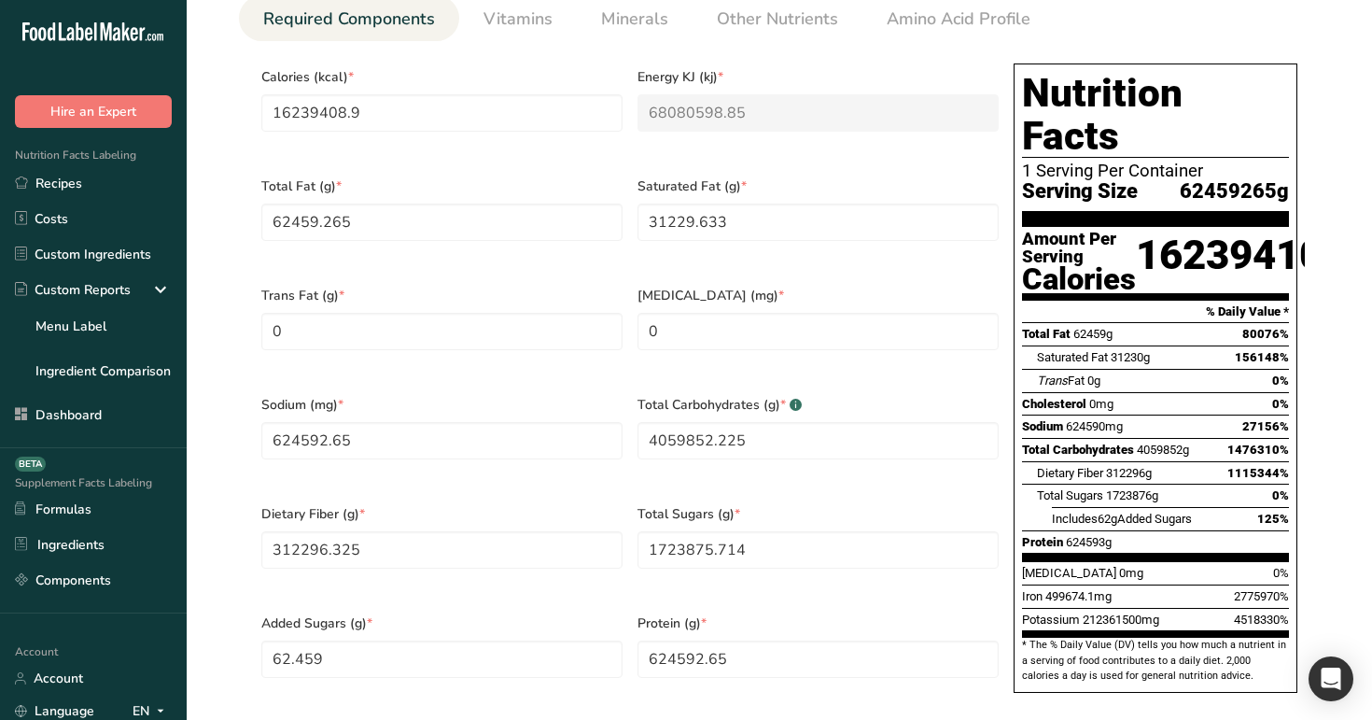
scroll to position [949, 0]
